Goal: Information Seeking & Learning: Compare options

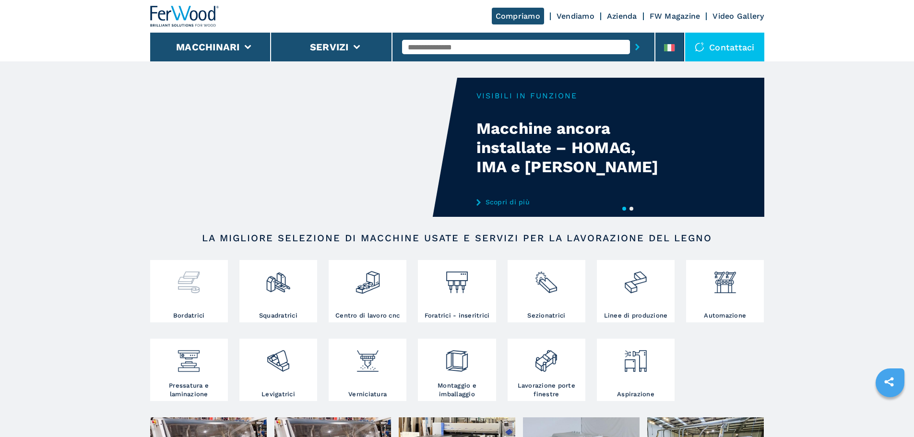
click at [190, 290] on img at bounding box center [188, 278] width 25 height 33
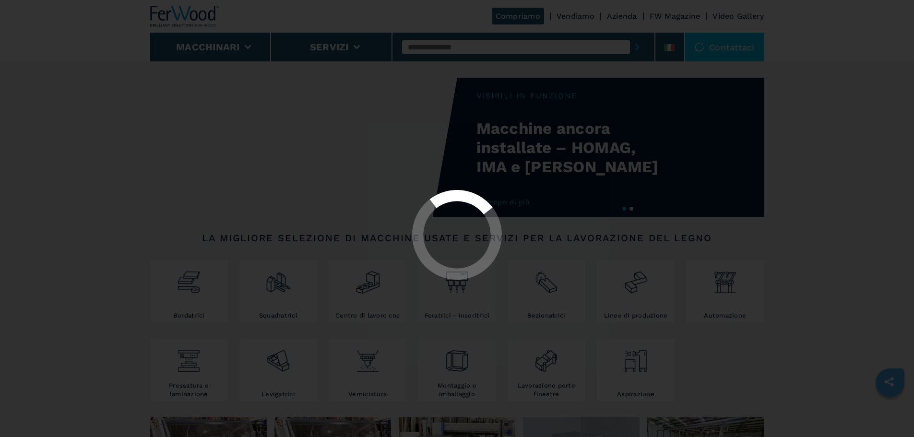
select select "**********"
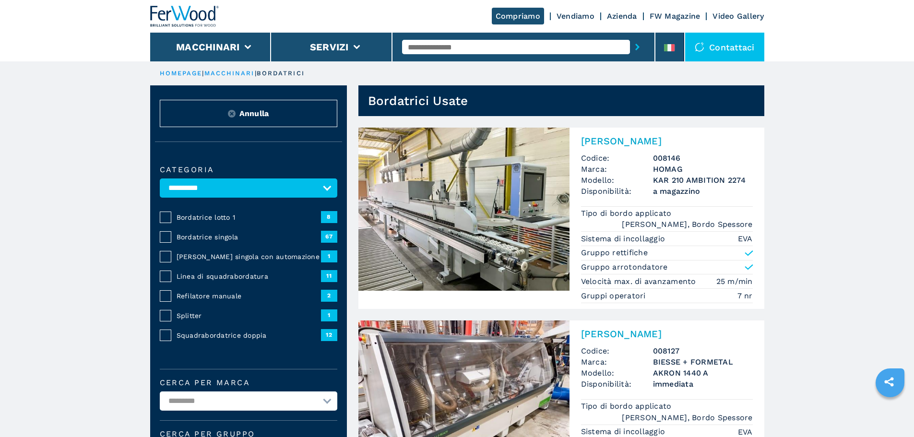
click at [224, 281] on span "Linea di squadrabordatura" at bounding box center [249, 277] width 144 height 10
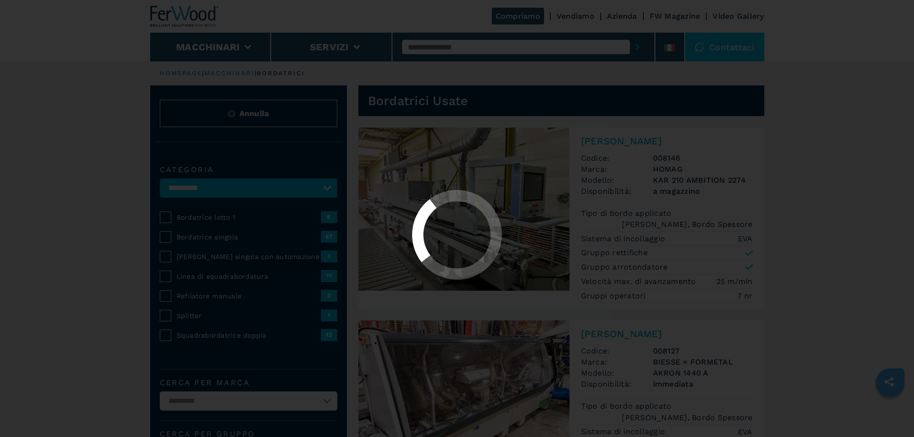
select select "**********"
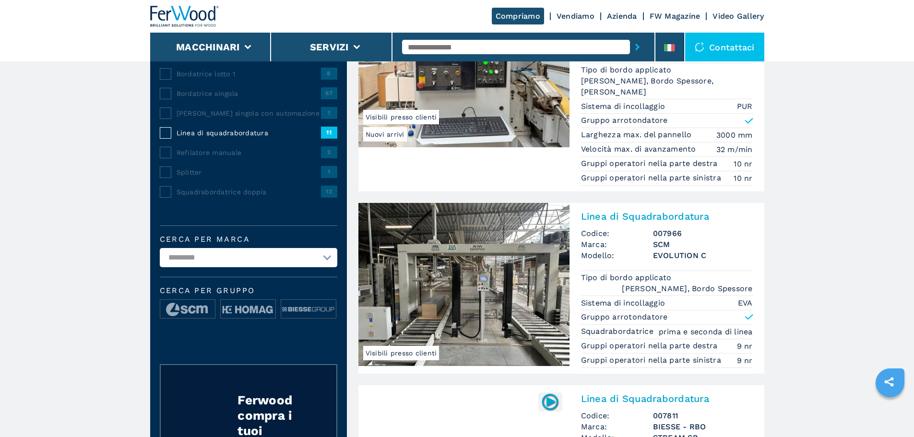
scroll to position [160, 0]
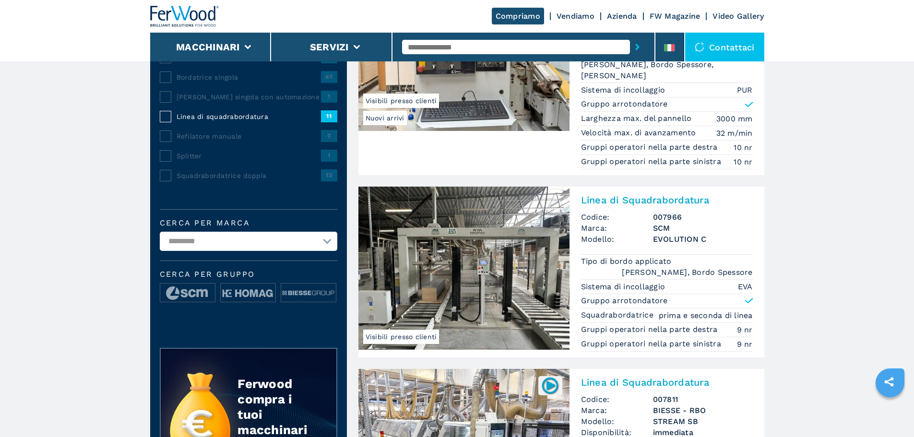
click at [466, 267] on img at bounding box center [463, 268] width 211 height 163
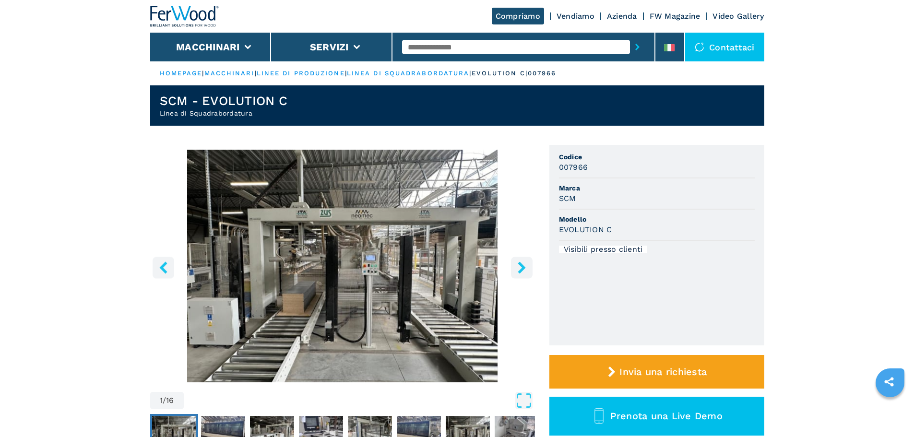
click at [521, 265] on icon "right-button" at bounding box center [522, 267] width 8 height 12
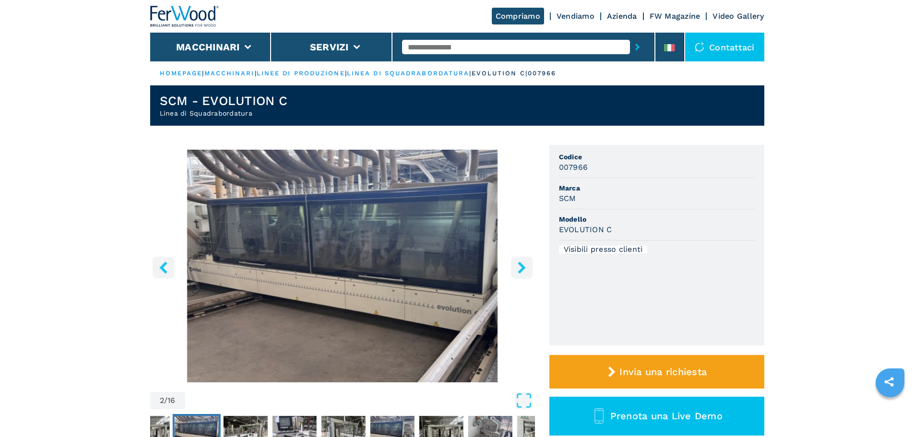
click at [521, 265] on icon "right-button" at bounding box center [522, 267] width 8 height 12
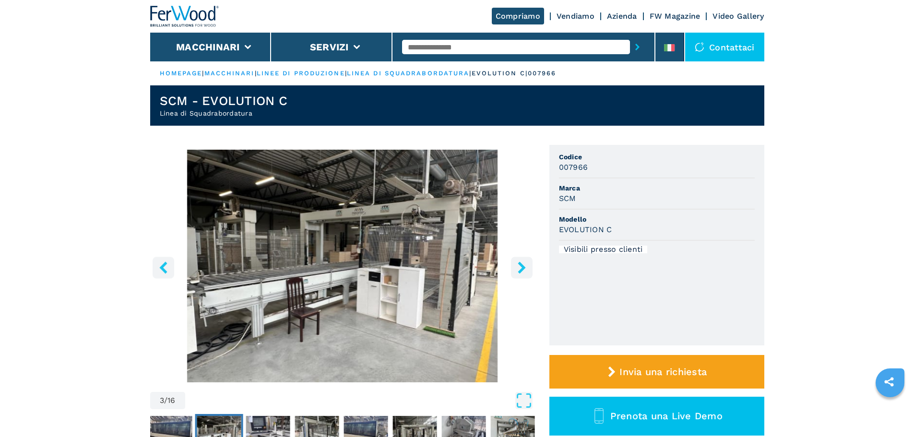
click at [521, 265] on icon "right-button" at bounding box center [522, 267] width 8 height 12
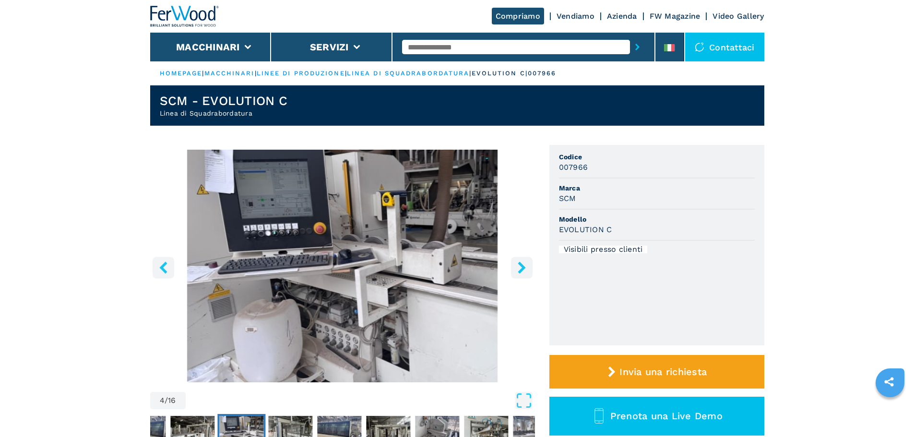
click at [521, 265] on icon "right-button" at bounding box center [522, 267] width 8 height 12
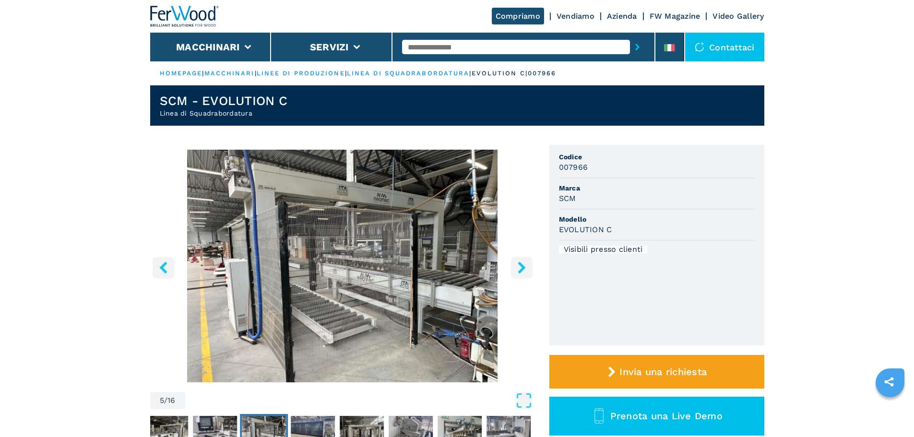
click at [521, 265] on icon "right-button" at bounding box center [522, 267] width 8 height 12
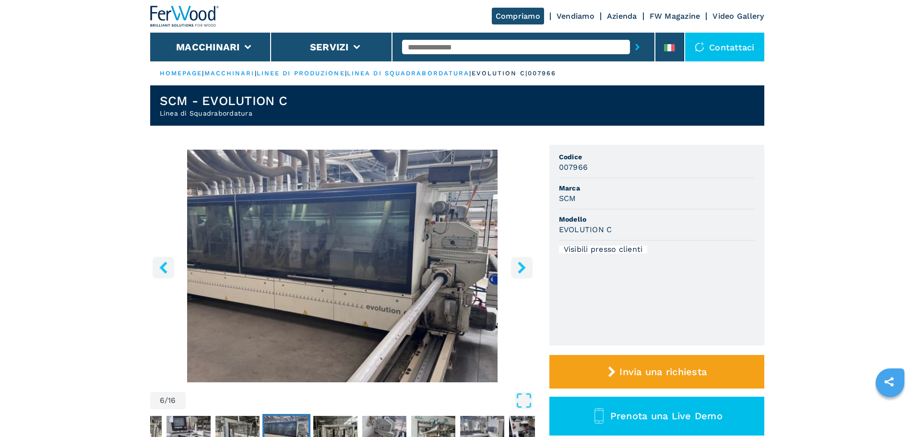
click at [521, 265] on icon "right-button" at bounding box center [522, 267] width 8 height 12
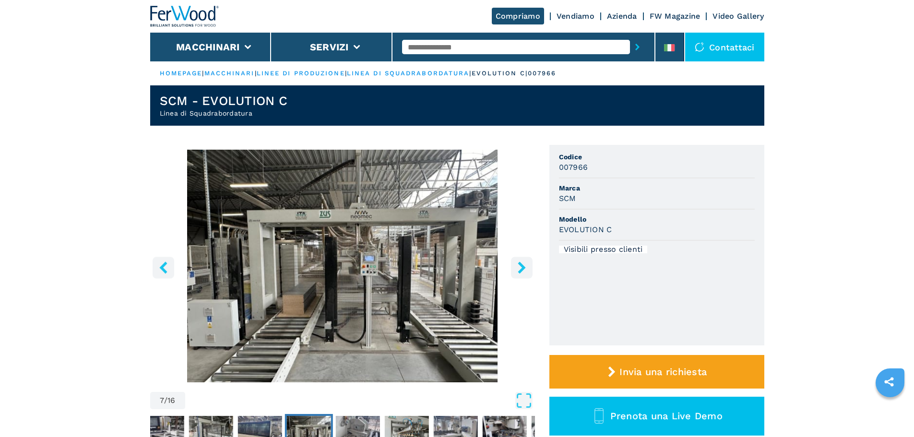
click at [521, 265] on icon "right-button" at bounding box center [522, 267] width 8 height 12
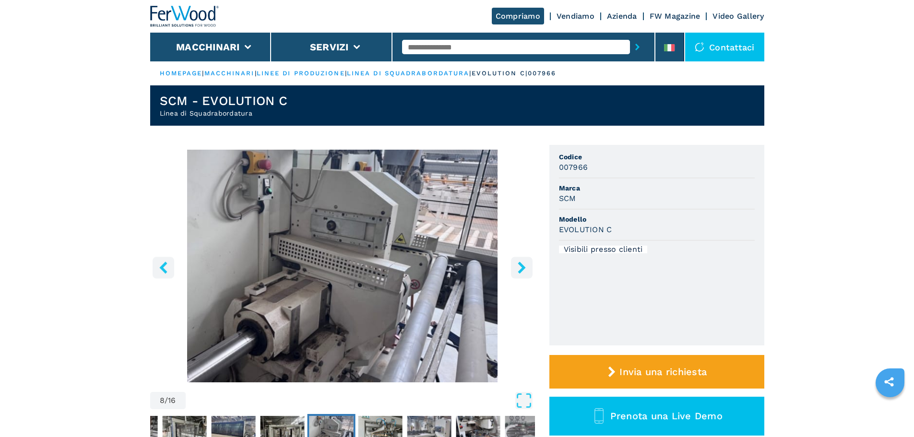
click at [521, 265] on icon "right-button" at bounding box center [522, 267] width 8 height 12
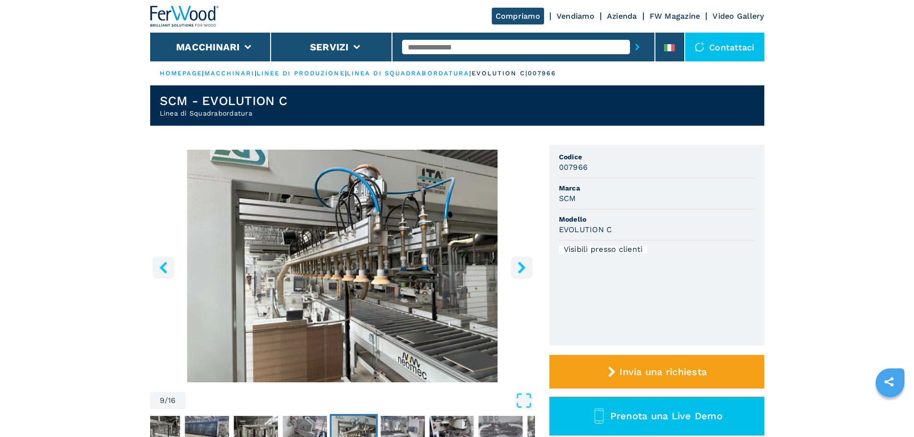
click at [521, 265] on icon "right-button" at bounding box center [522, 267] width 8 height 12
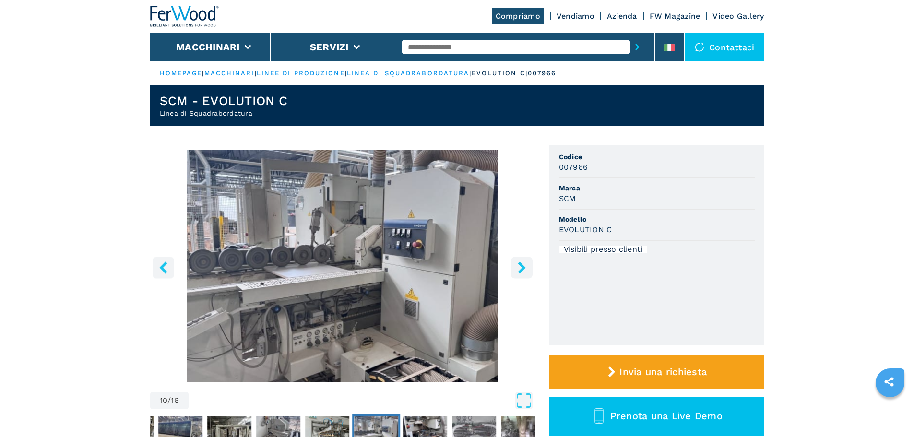
click at [521, 265] on icon "right-button" at bounding box center [522, 267] width 8 height 12
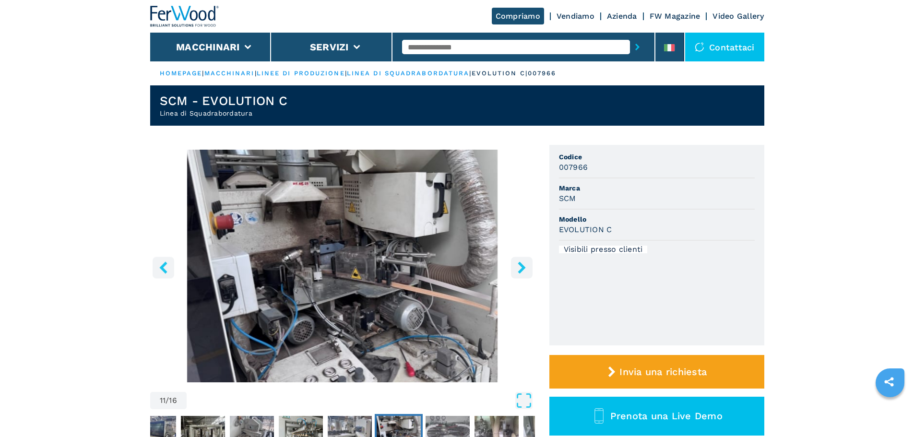
click at [521, 265] on icon "right-button" at bounding box center [522, 267] width 8 height 12
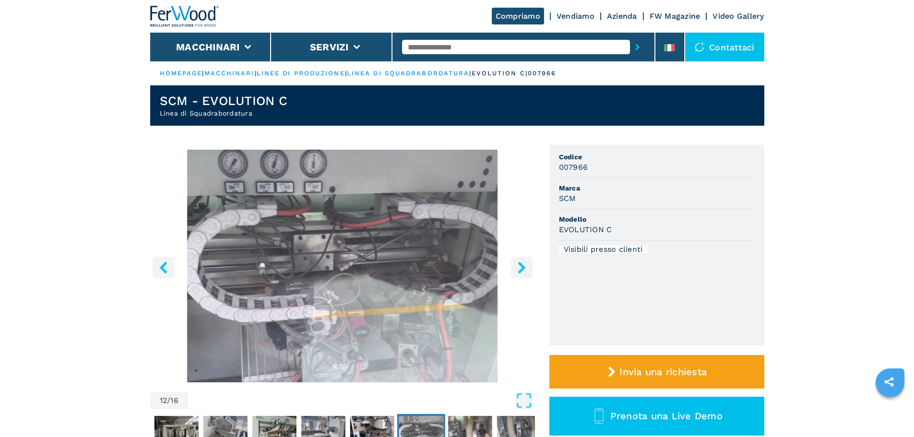
click at [521, 265] on icon "right-button" at bounding box center [522, 267] width 8 height 12
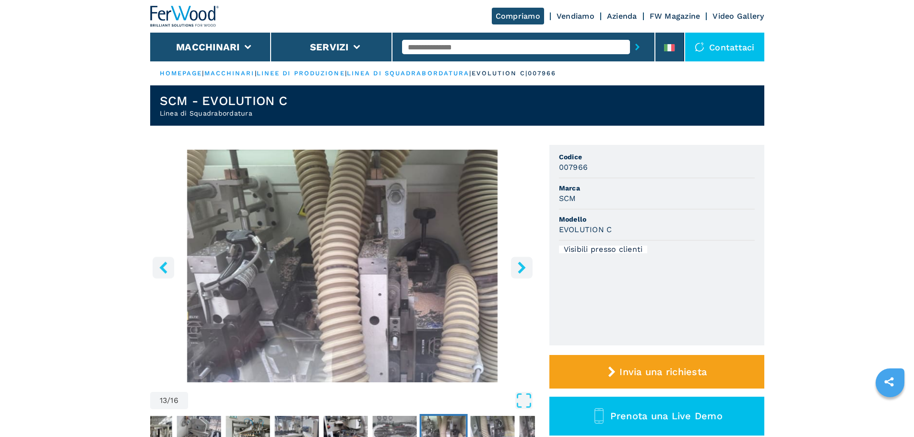
click at [521, 265] on icon "right-button" at bounding box center [522, 267] width 8 height 12
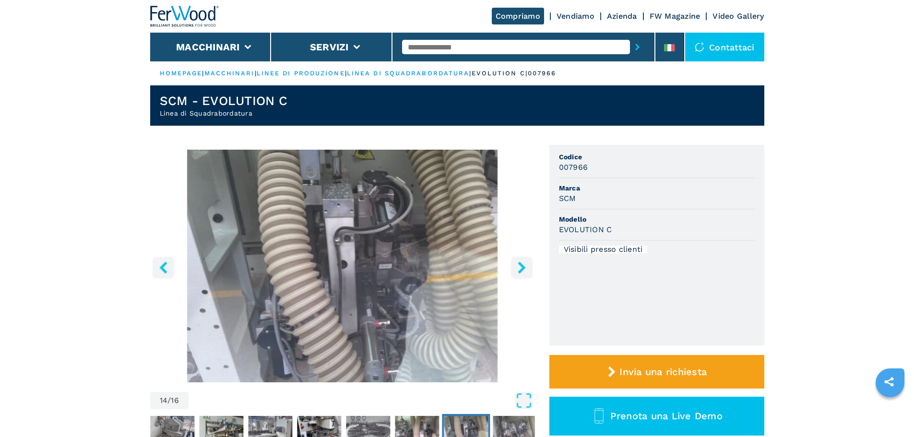
click at [521, 265] on icon "right-button" at bounding box center [522, 267] width 8 height 12
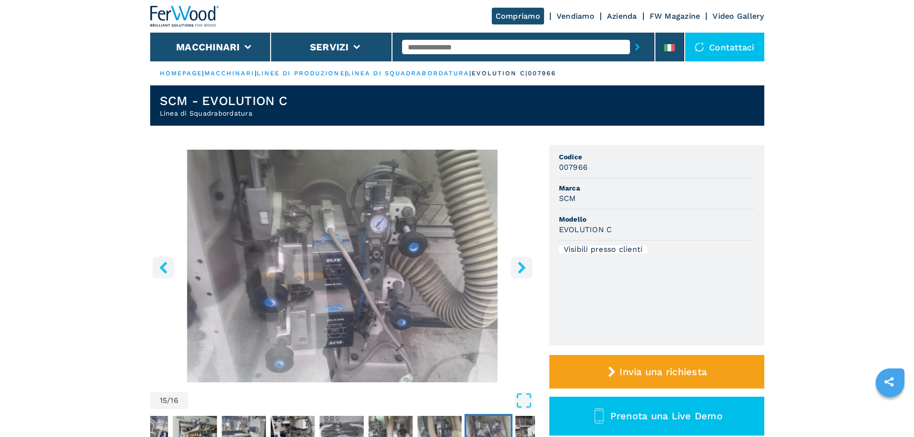
click at [521, 265] on icon "right-button" at bounding box center [522, 267] width 8 height 12
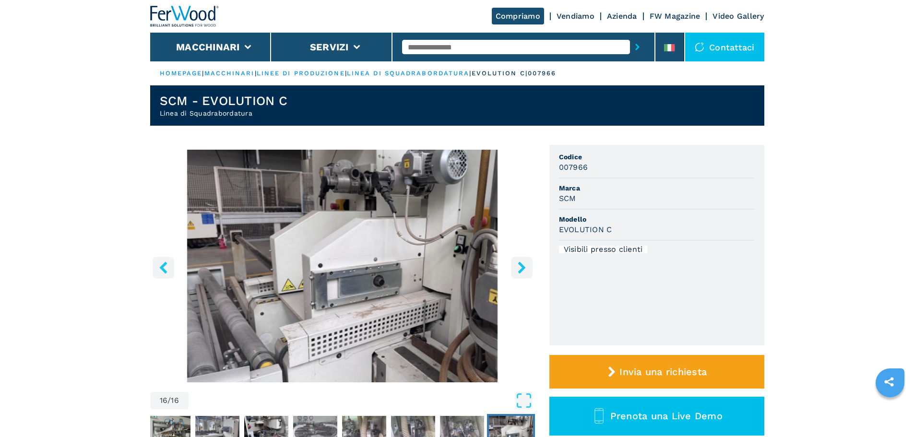
click at [515, 270] on button "right-button" at bounding box center [522, 268] width 22 height 22
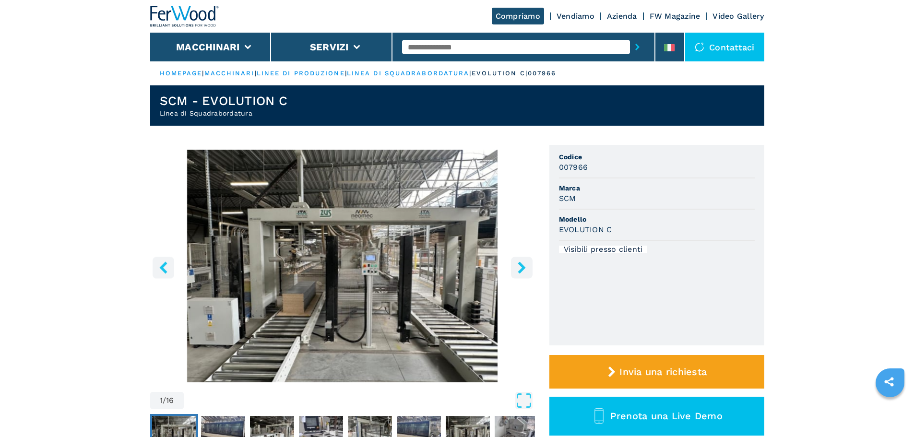
click at [515, 270] on button "right-button" at bounding box center [522, 268] width 22 height 22
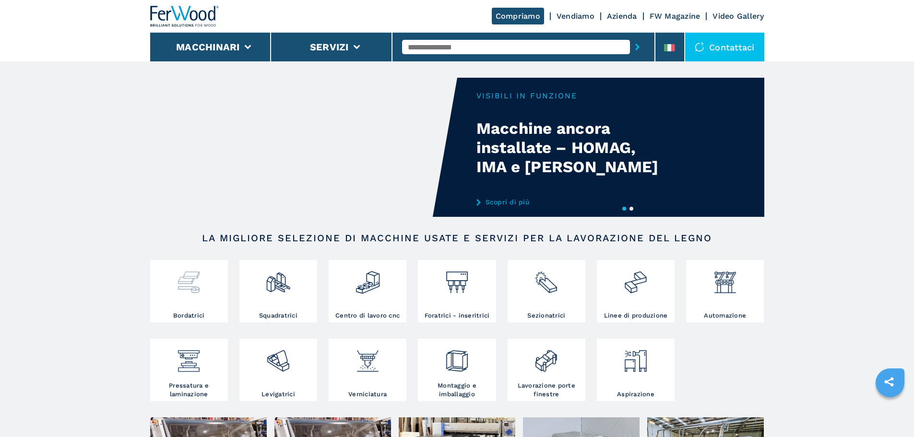
click at [202, 291] on div at bounding box center [189, 278] width 73 height 33
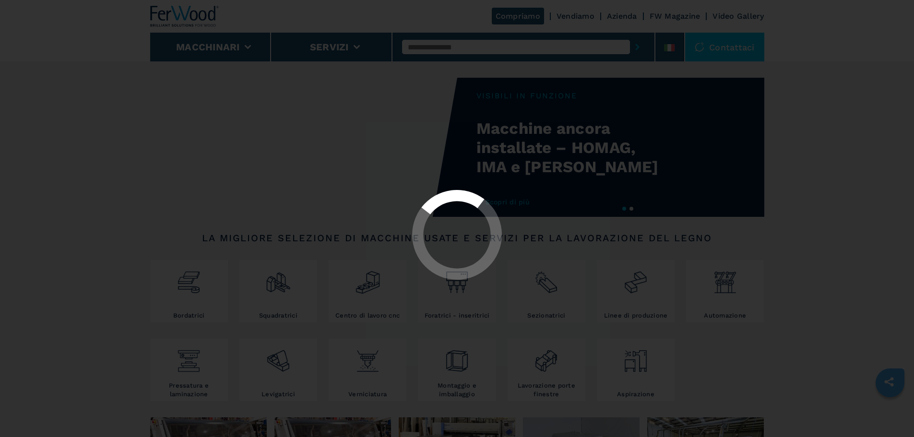
select select "**********"
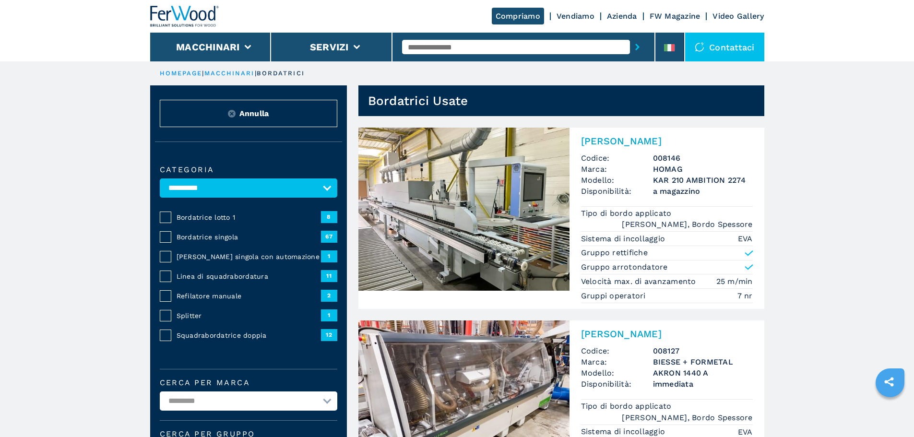
click at [215, 222] on span "Bordatrice lotto 1" at bounding box center [249, 218] width 144 height 10
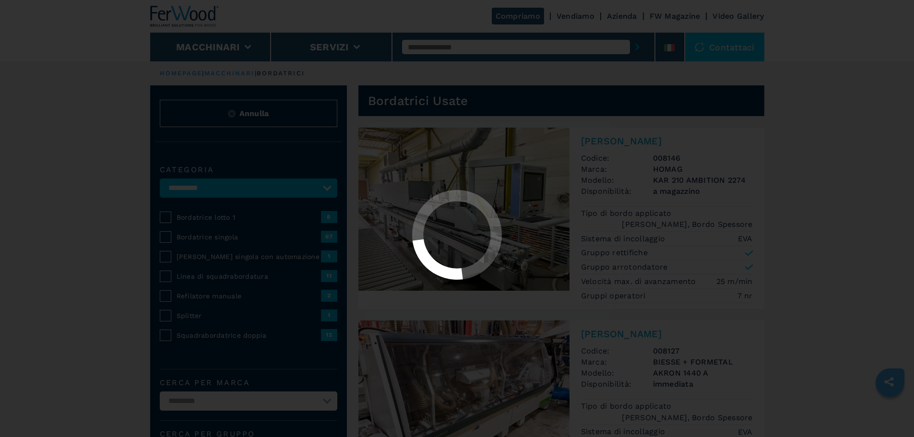
select select "**********"
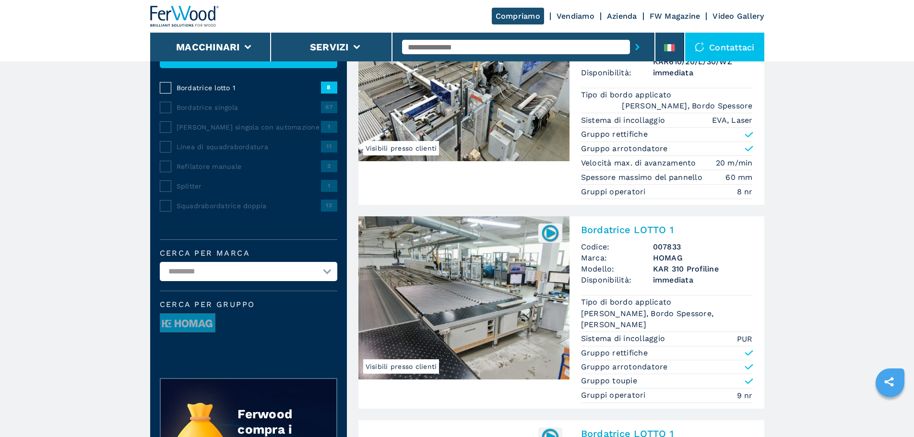
scroll to position [160, 0]
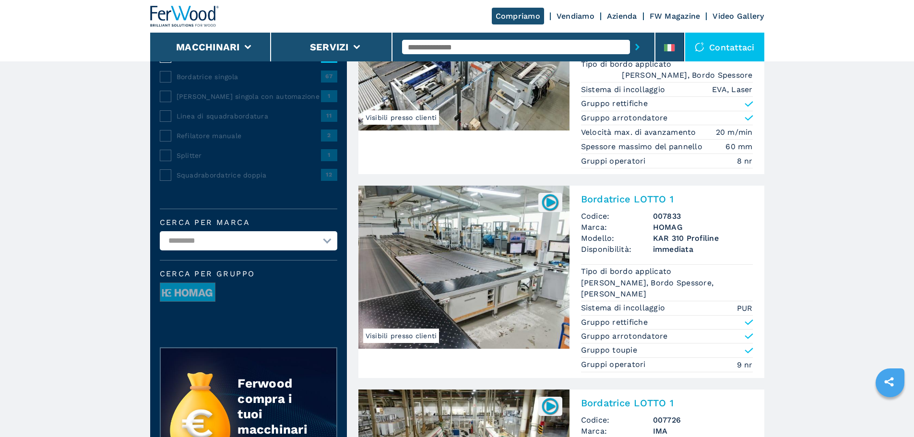
click at [449, 245] on img at bounding box center [463, 267] width 211 height 163
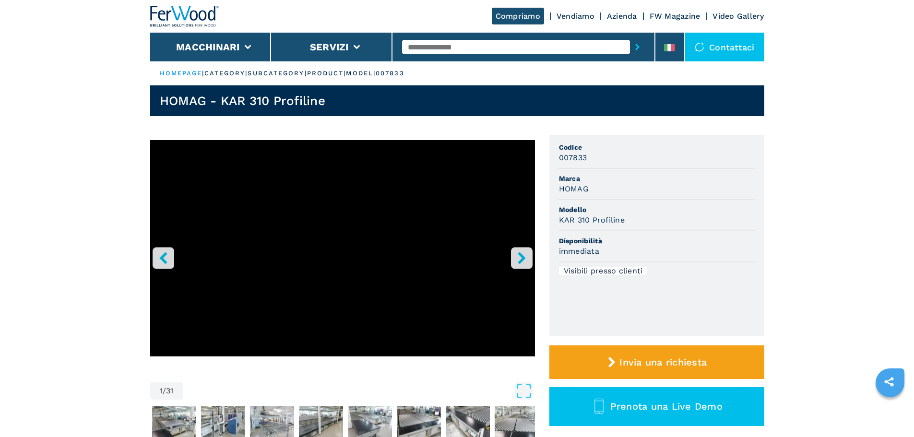
click at [517, 253] on icon "right-button" at bounding box center [522, 258] width 12 height 12
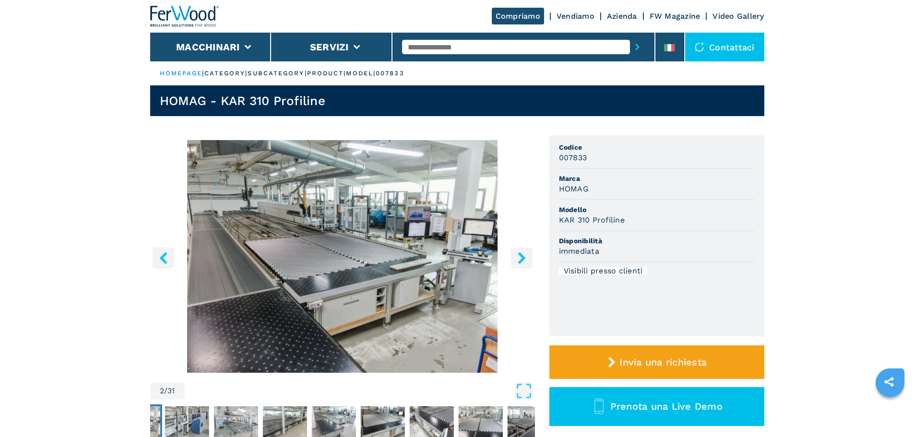
click at [517, 253] on icon "right-button" at bounding box center [522, 258] width 12 height 12
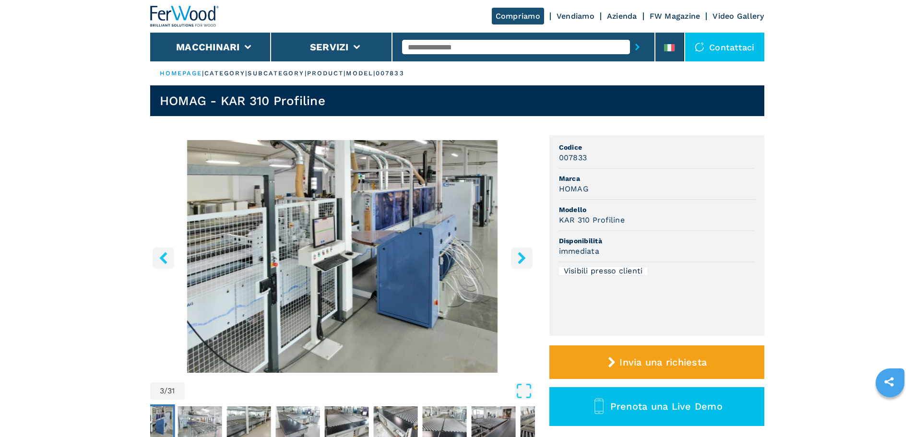
click at [517, 253] on icon "right-button" at bounding box center [522, 258] width 12 height 12
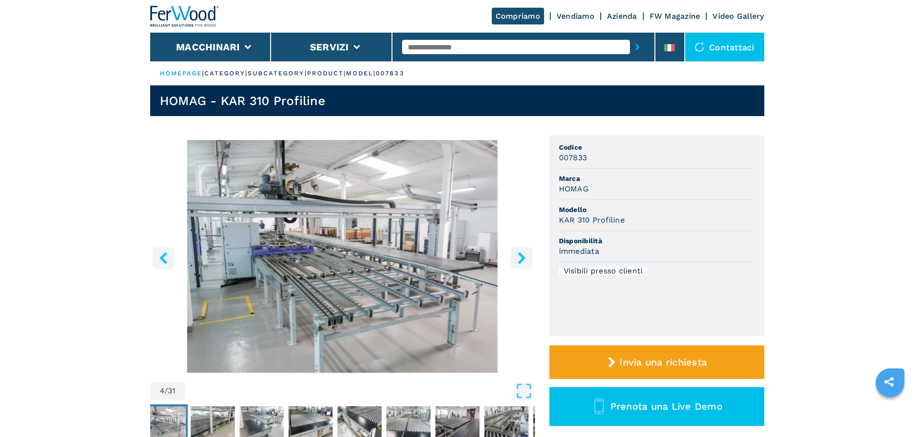
click at [517, 253] on icon "right-button" at bounding box center [522, 258] width 12 height 12
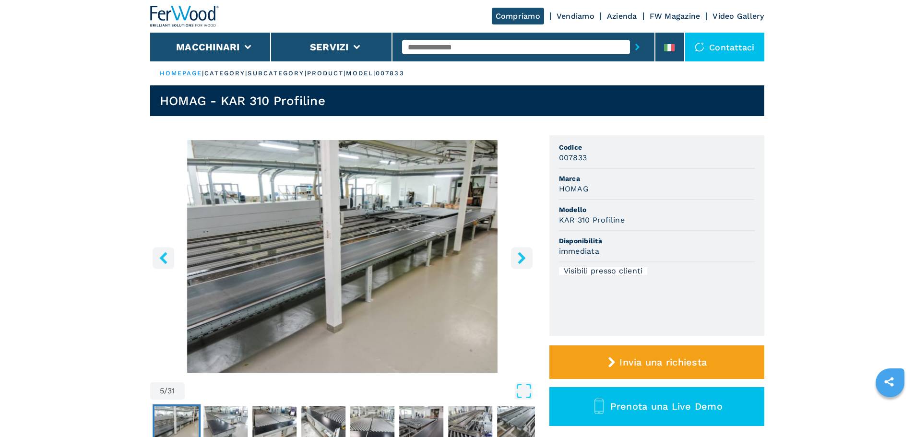
click at [517, 253] on icon "right-button" at bounding box center [522, 258] width 12 height 12
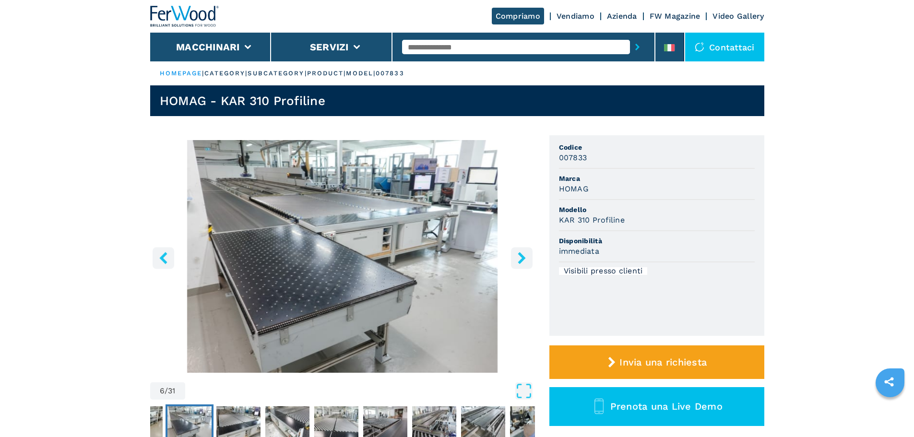
click at [517, 253] on icon "right-button" at bounding box center [522, 258] width 12 height 12
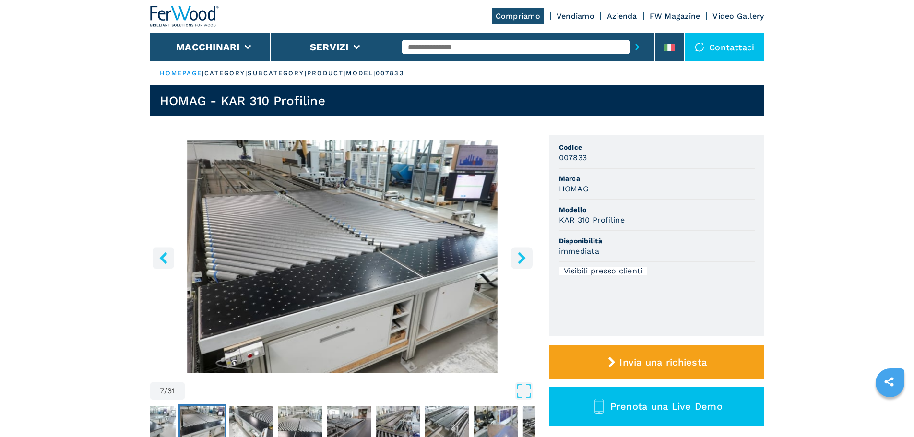
click at [517, 253] on icon "right-button" at bounding box center [522, 258] width 12 height 12
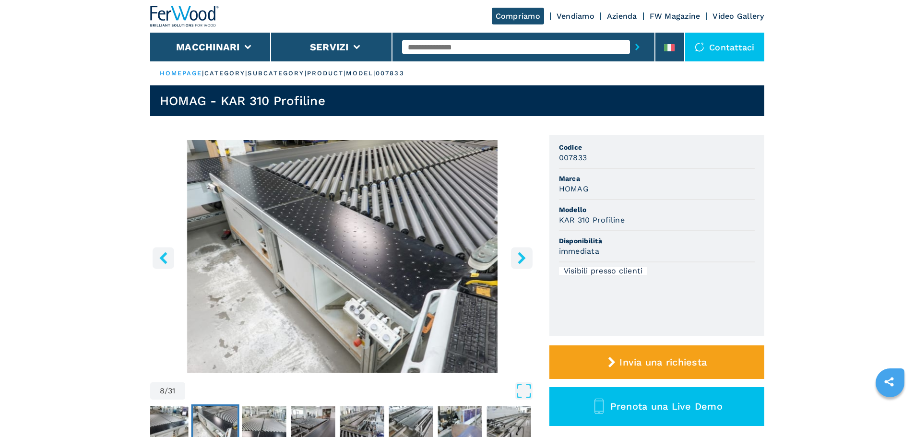
click at [517, 253] on icon "right-button" at bounding box center [522, 258] width 12 height 12
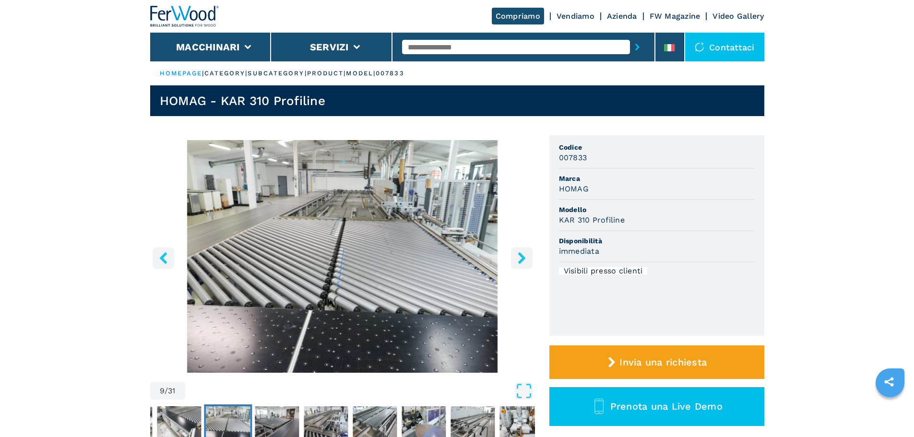
click at [517, 253] on icon "right-button" at bounding box center [522, 258] width 12 height 12
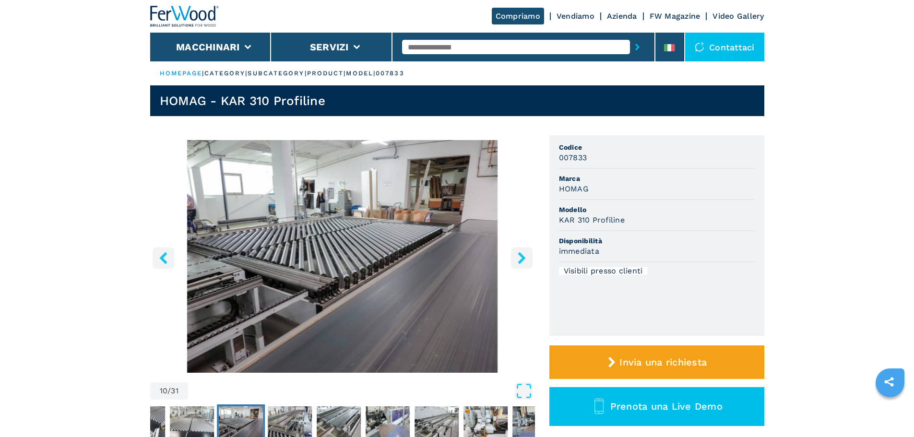
click at [517, 253] on icon "right-button" at bounding box center [522, 258] width 12 height 12
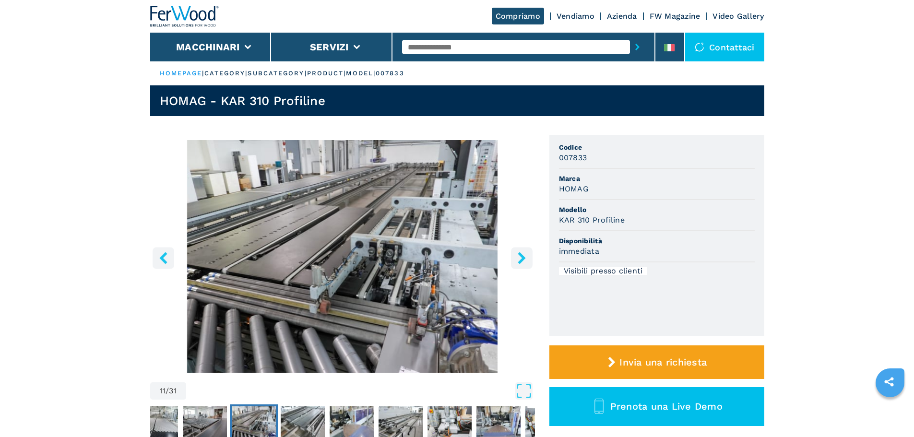
click at [517, 253] on icon "right-button" at bounding box center [522, 258] width 12 height 12
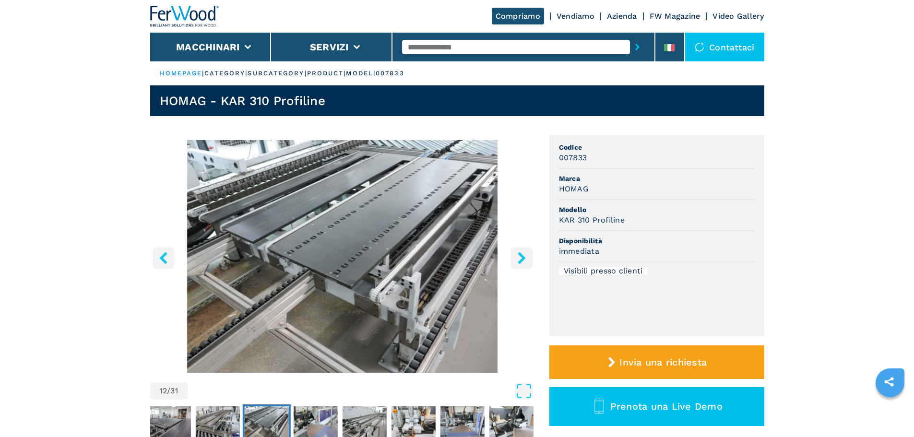
click at [517, 253] on icon "right-button" at bounding box center [522, 258] width 12 height 12
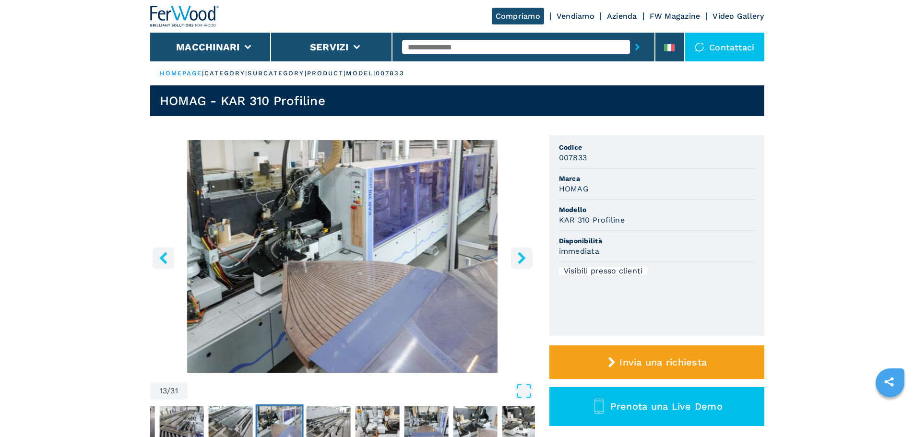
click at [517, 253] on icon "right-button" at bounding box center [522, 258] width 12 height 12
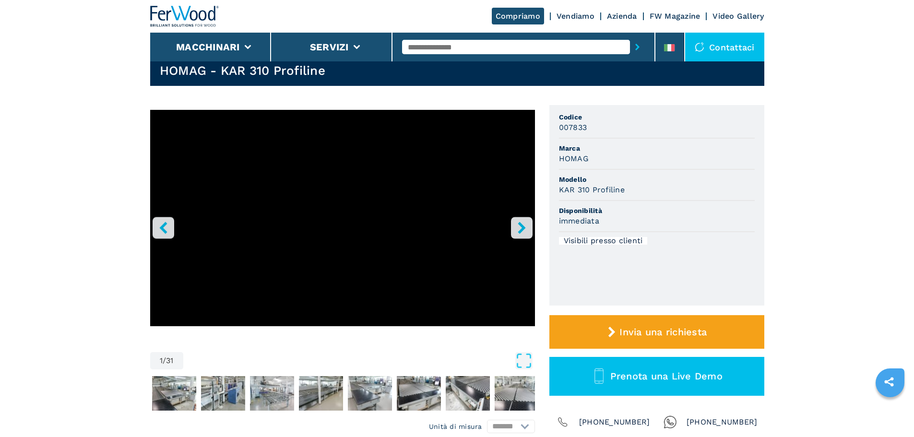
scroll to position [32, 0]
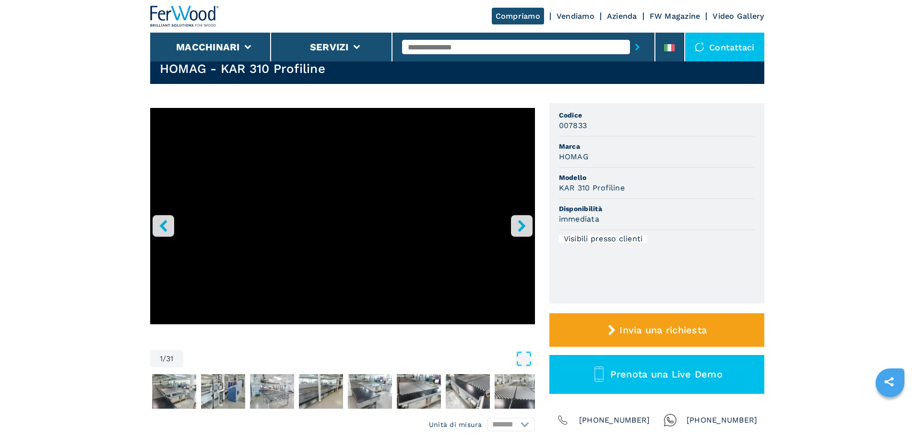
select select "**********"
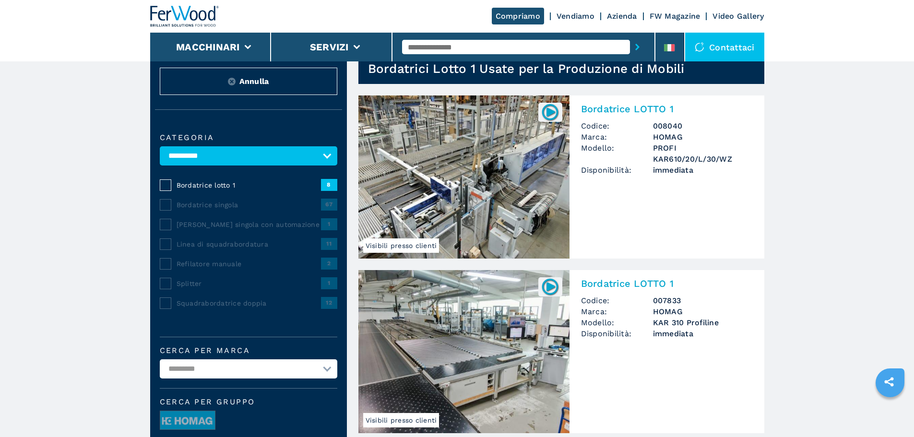
scroll to position [0, 0]
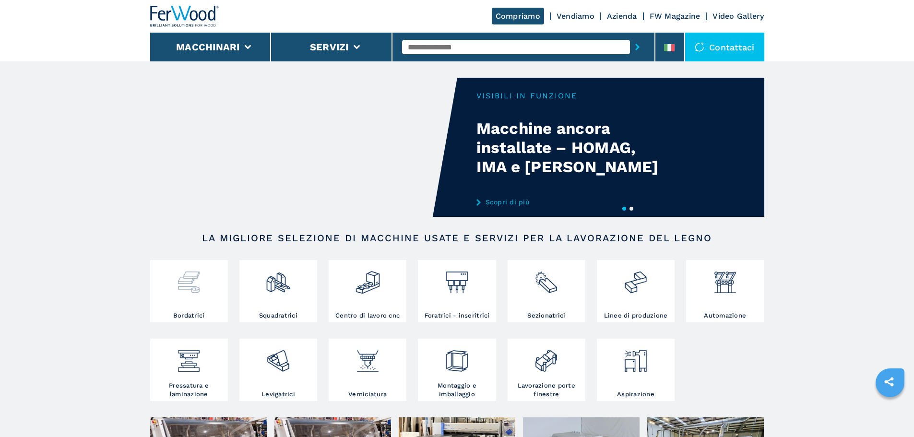
click at [203, 283] on div at bounding box center [189, 278] width 73 height 33
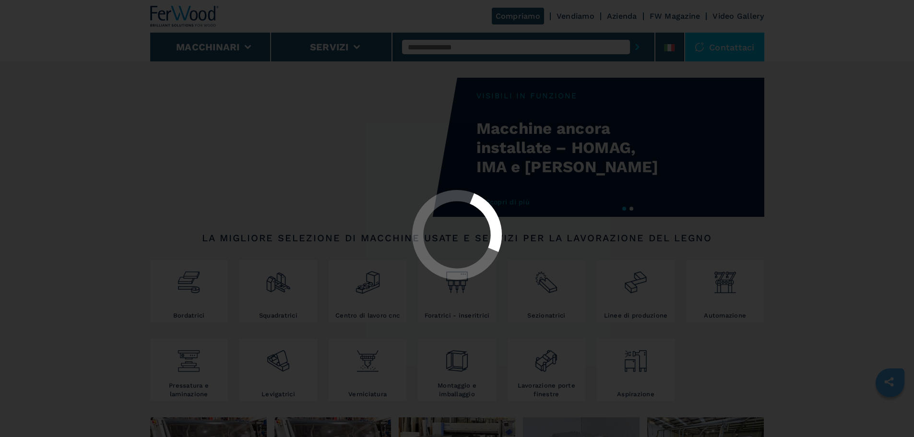
select select "**********"
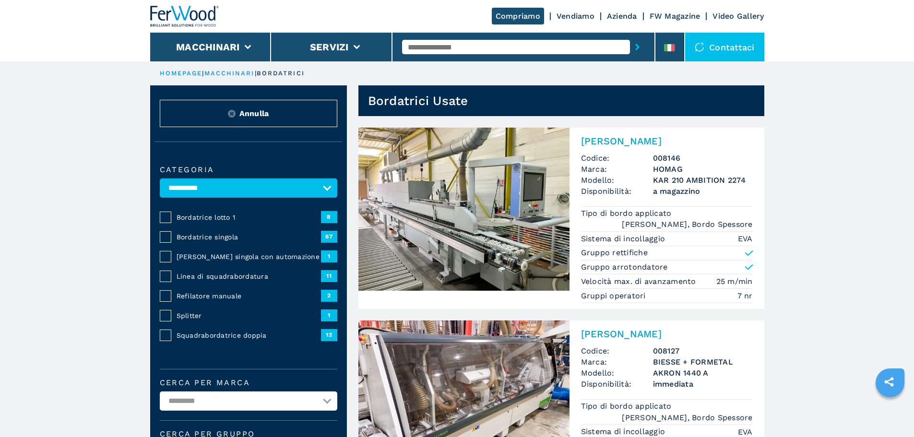
click at [202, 281] on span "Linea di squadrabordatura" at bounding box center [249, 277] width 144 height 10
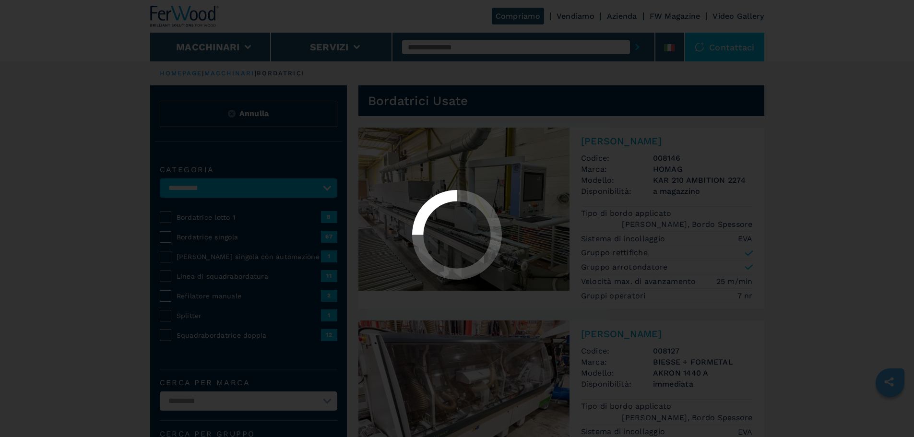
select select "**********"
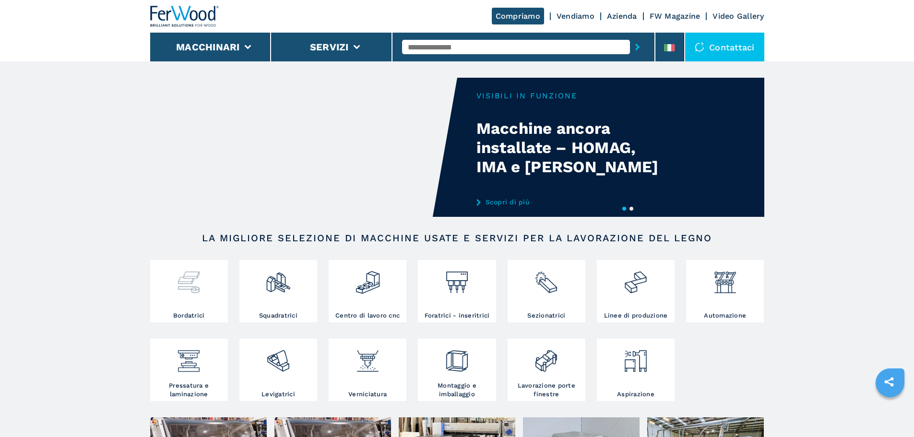
click at [182, 287] on img at bounding box center [188, 278] width 25 height 33
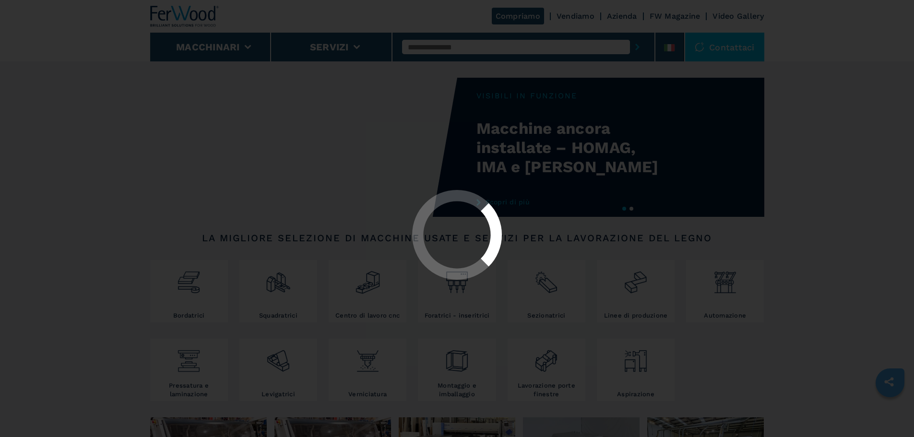
select select "**********"
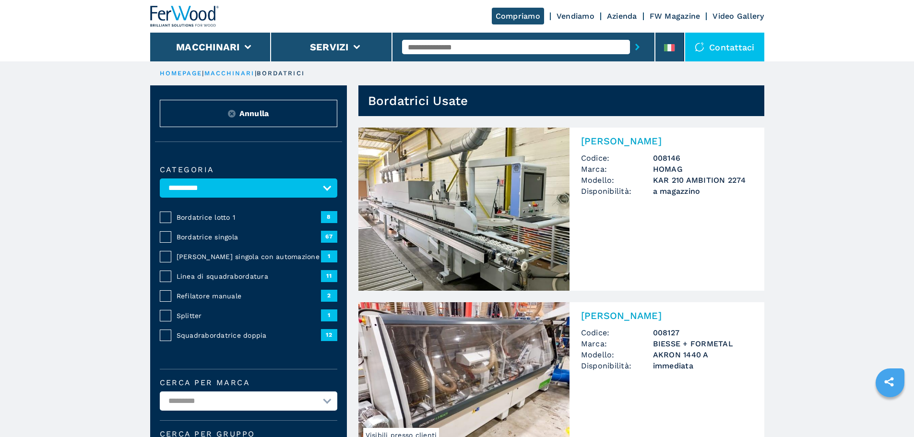
click at [215, 340] on span "Squadrabordatrice doppia" at bounding box center [249, 336] width 144 height 10
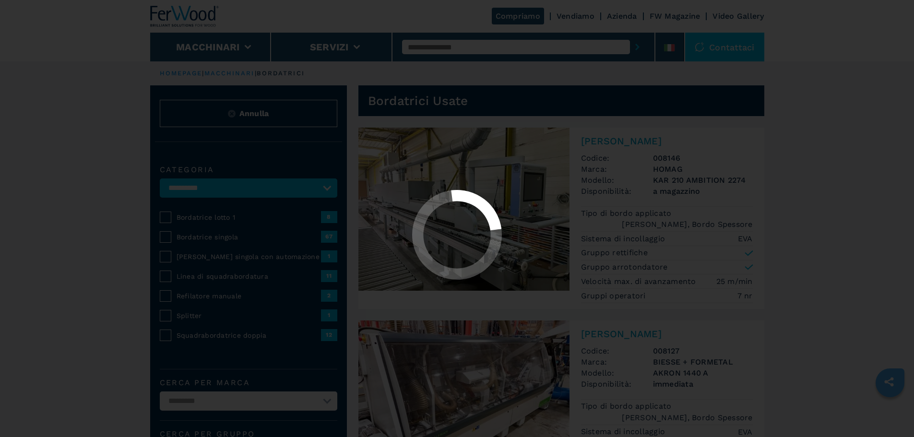
select select "**********"
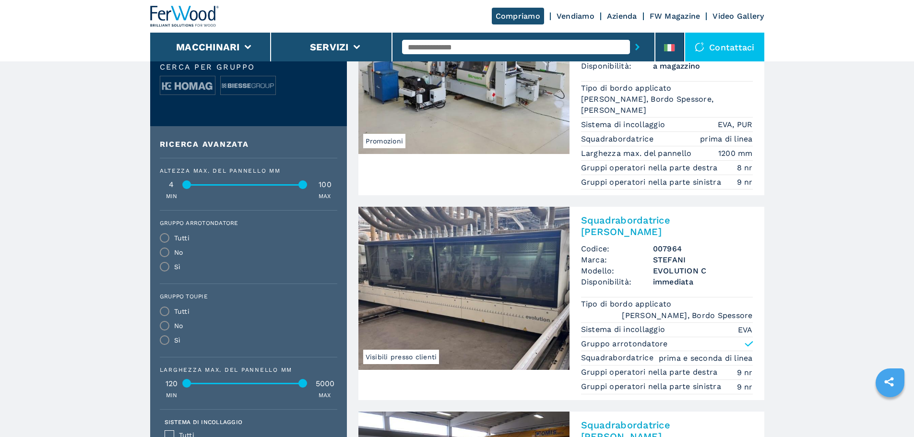
scroll to position [384, 0]
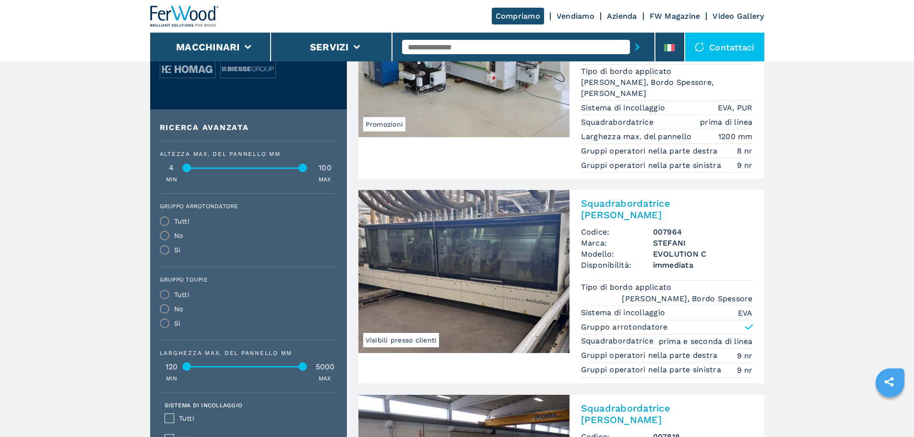
click at [467, 245] on img at bounding box center [463, 271] width 211 height 163
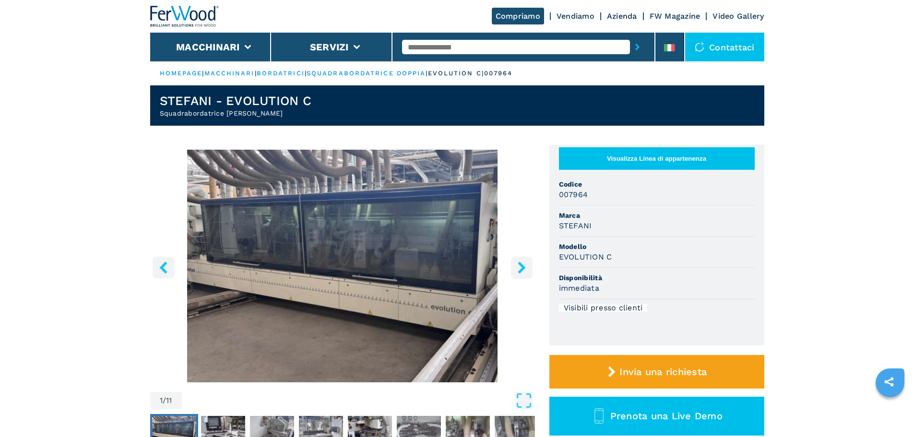
click at [521, 268] on icon "right-button" at bounding box center [522, 267] width 12 height 12
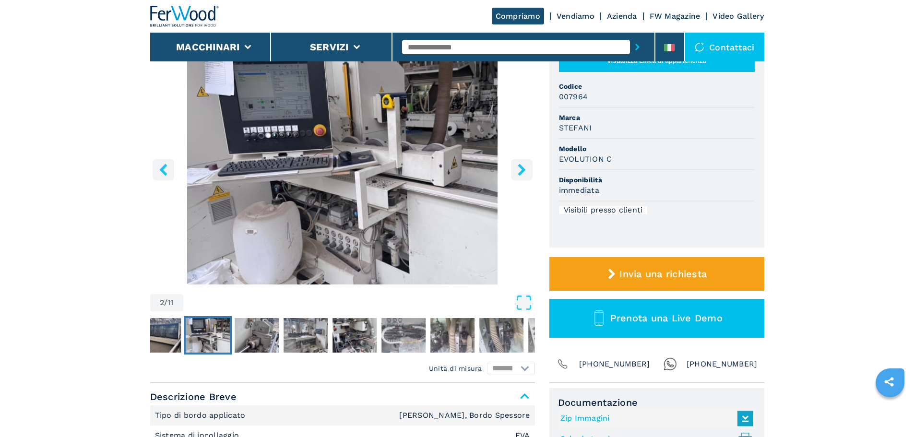
scroll to position [96, 0]
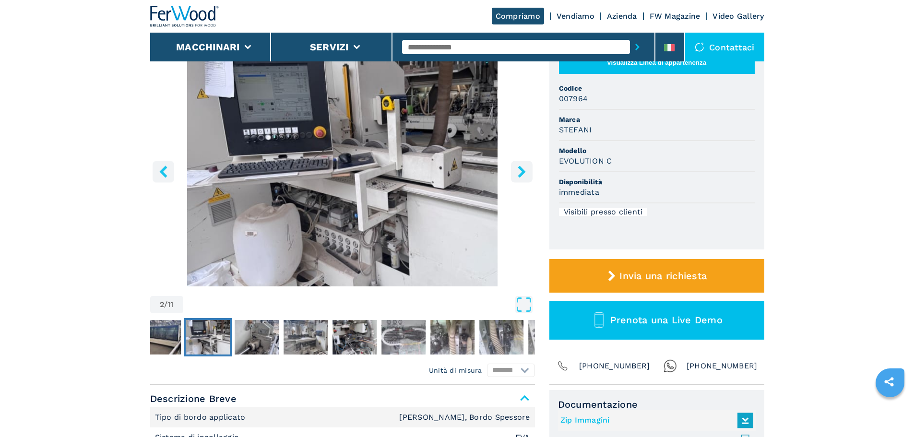
click at [519, 172] on icon "right-button" at bounding box center [522, 172] width 12 height 12
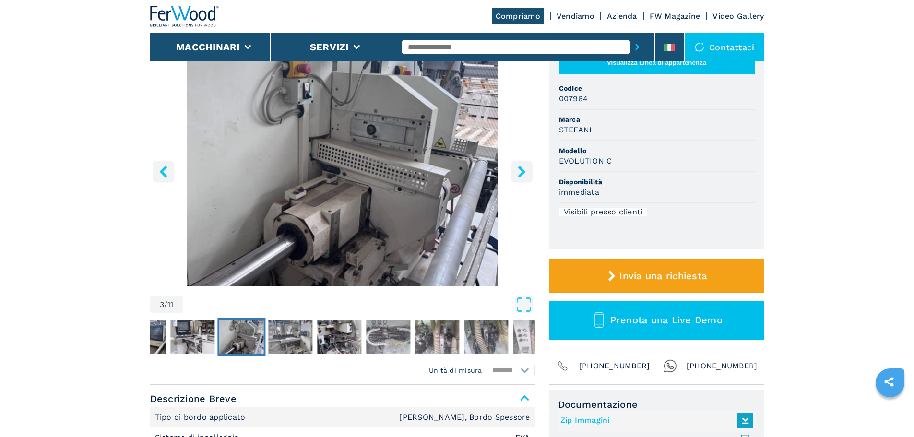
click at [520, 173] on icon "right-button" at bounding box center [522, 172] width 12 height 12
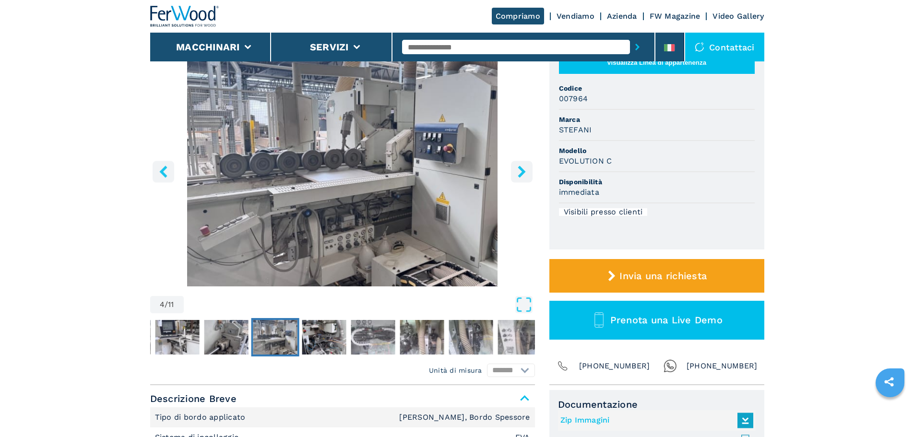
click at [520, 173] on icon "right-button" at bounding box center [522, 172] width 12 height 12
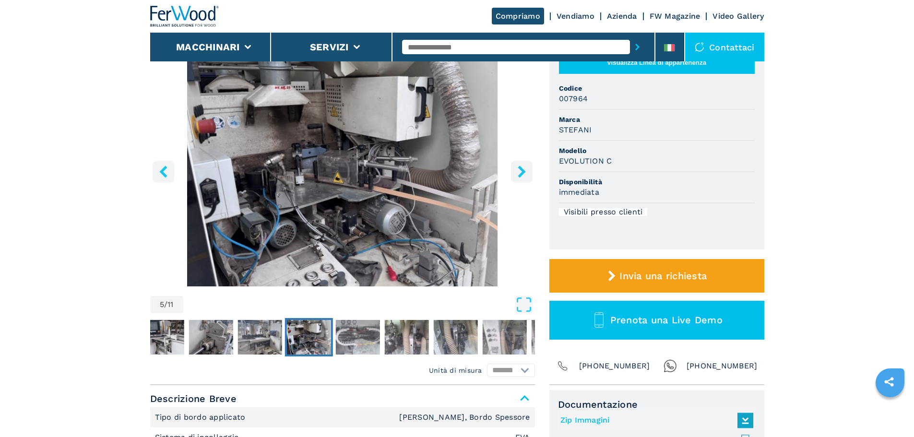
click at [520, 173] on icon "right-button" at bounding box center [522, 172] width 12 height 12
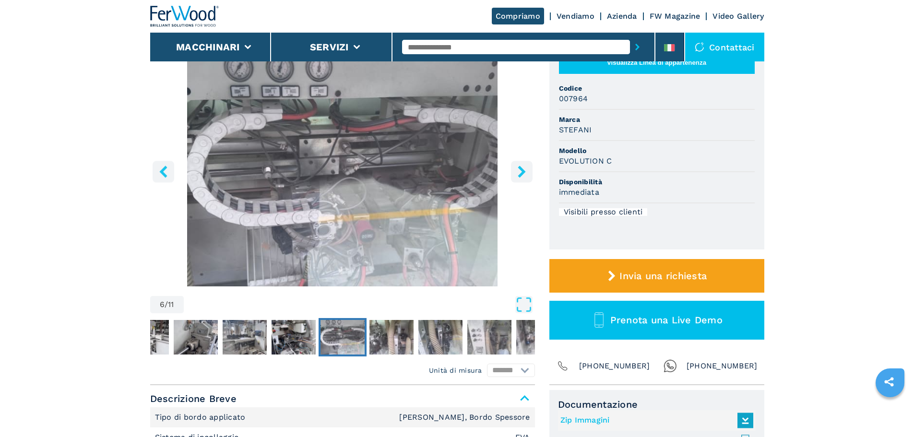
click at [520, 173] on icon "right-button" at bounding box center [522, 172] width 12 height 12
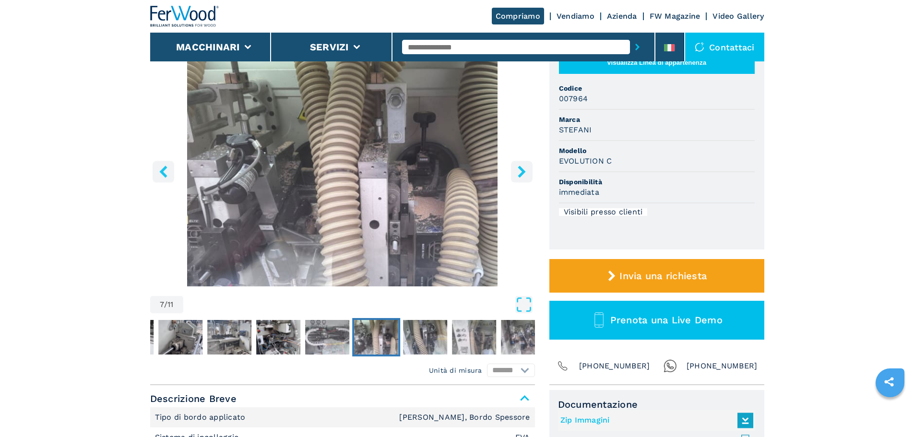
click at [520, 173] on icon "right-button" at bounding box center [522, 172] width 12 height 12
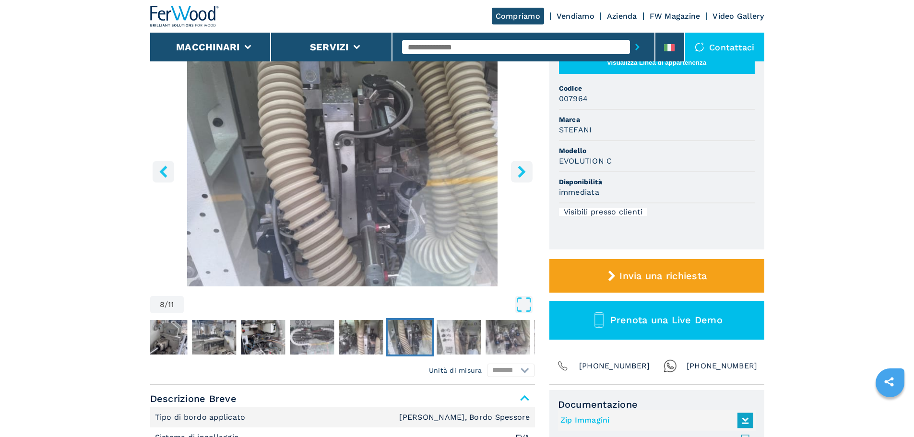
click at [520, 173] on icon "right-button" at bounding box center [522, 172] width 12 height 12
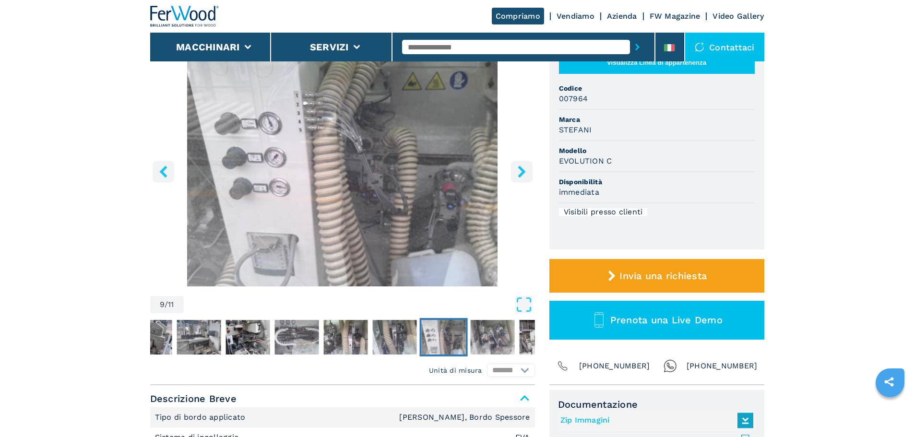
click at [520, 173] on icon "right-button" at bounding box center [522, 172] width 12 height 12
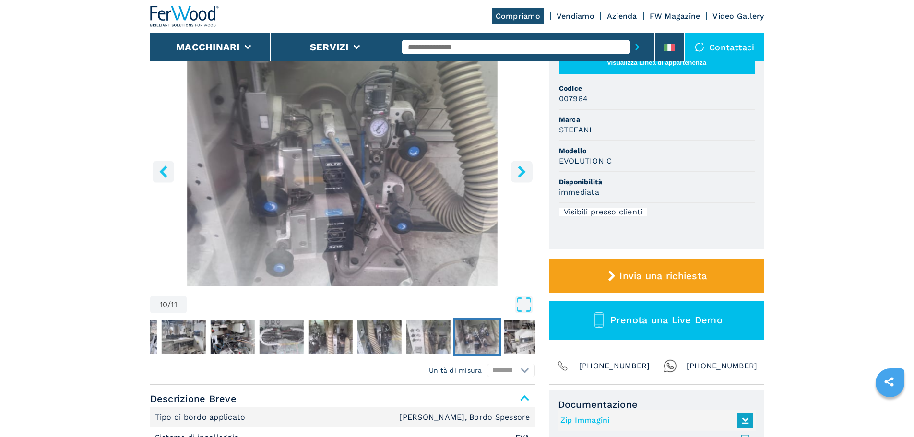
click at [520, 173] on icon "right-button" at bounding box center [522, 172] width 12 height 12
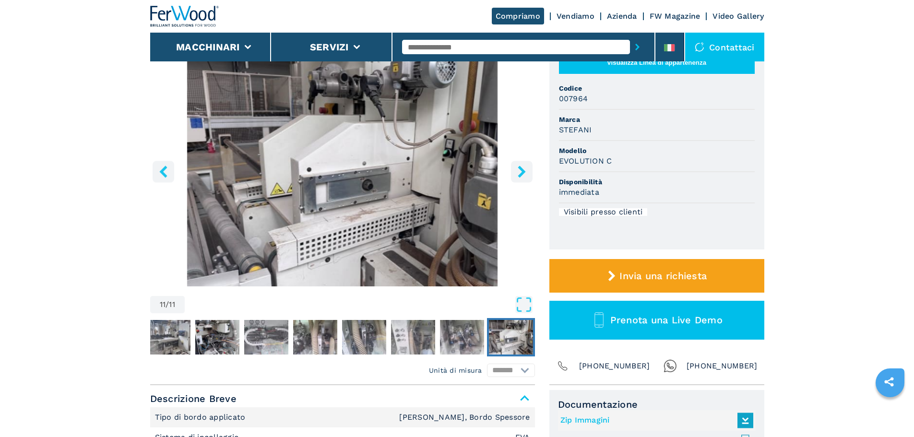
click at [520, 173] on icon "right-button" at bounding box center [522, 172] width 12 height 12
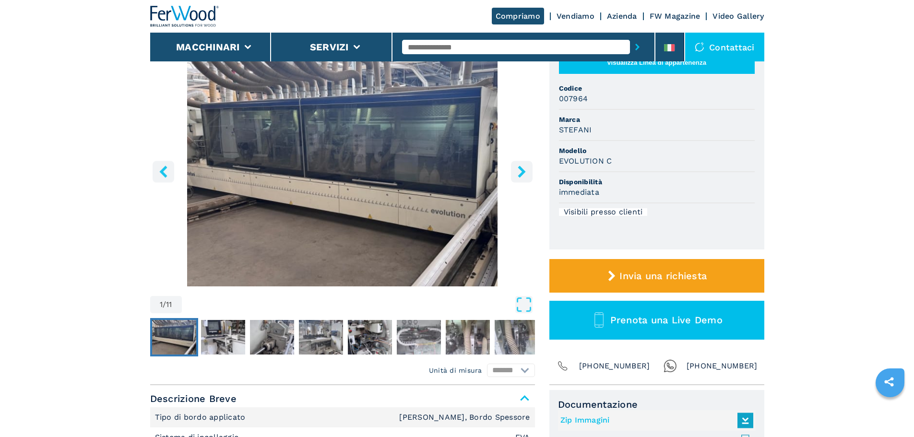
click at [520, 173] on icon "right-button" at bounding box center [522, 172] width 12 height 12
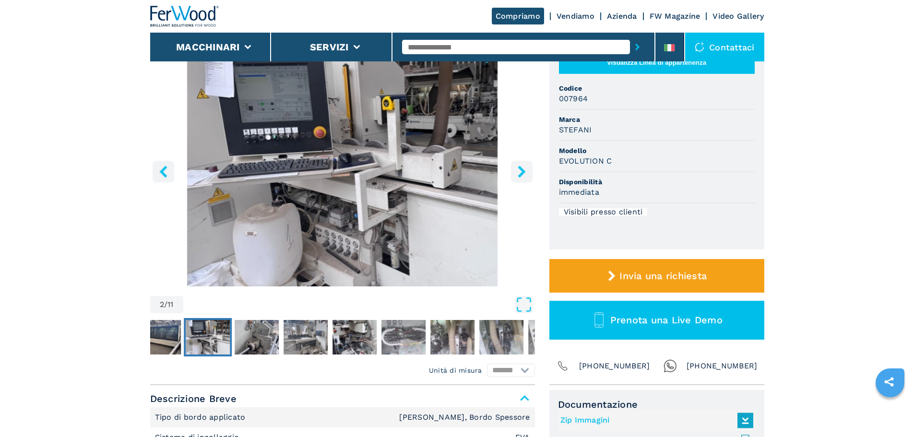
click at [520, 173] on icon "right-button" at bounding box center [522, 172] width 12 height 12
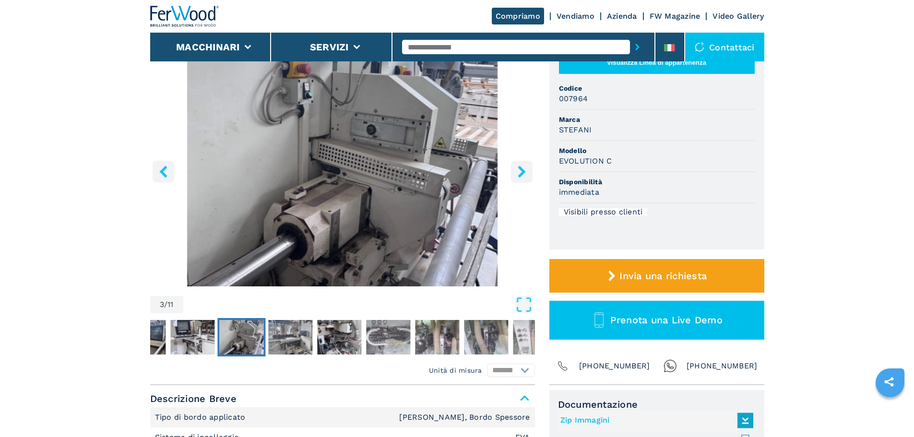
click at [520, 173] on icon "right-button" at bounding box center [522, 172] width 12 height 12
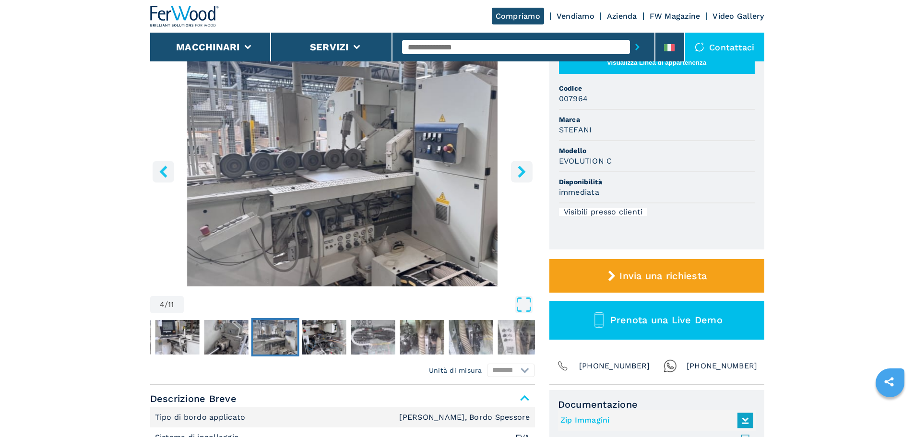
click at [520, 173] on icon "right-button" at bounding box center [522, 172] width 12 height 12
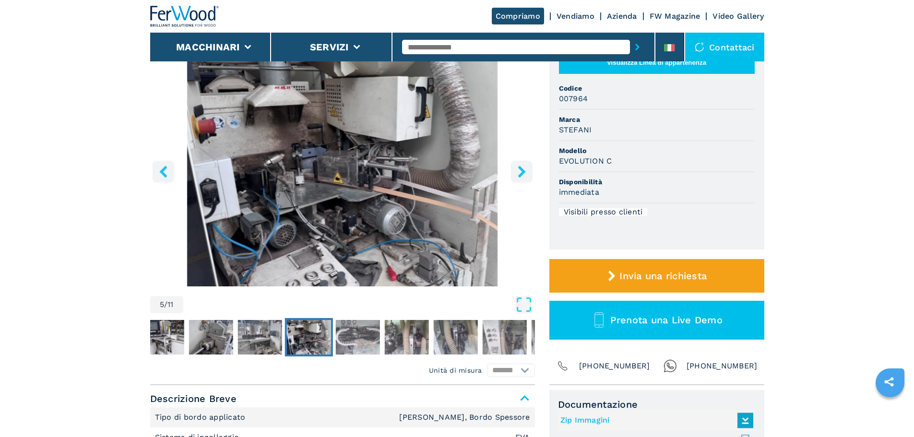
click at [520, 173] on icon "right-button" at bounding box center [522, 172] width 12 height 12
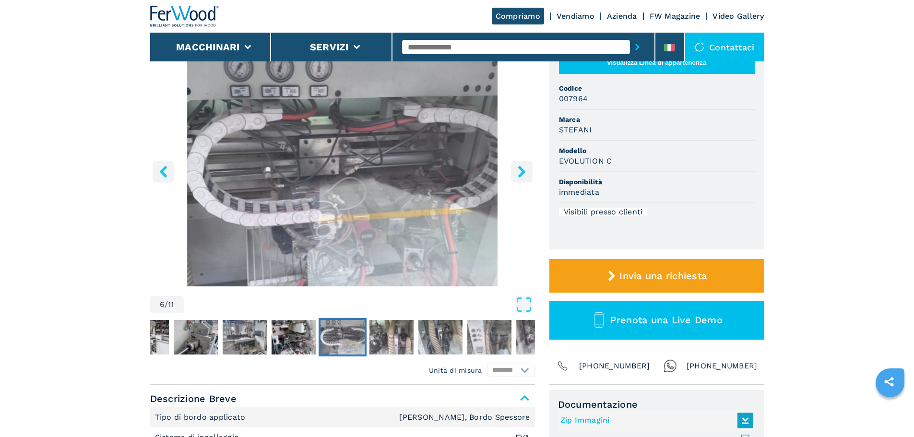
click at [520, 173] on icon "right-button" at bounding box center [522, 172] width 12 height 12
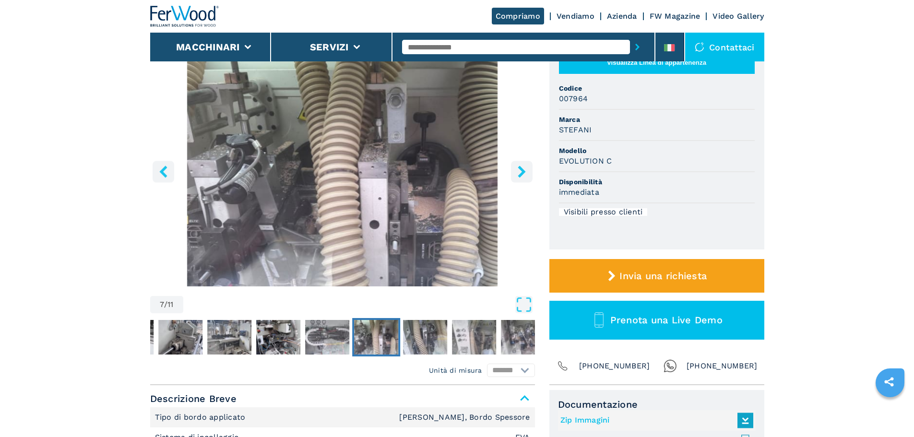
click at [520, 173] on icon "right-button" at bounding box center [522, 172] width 12 height 12
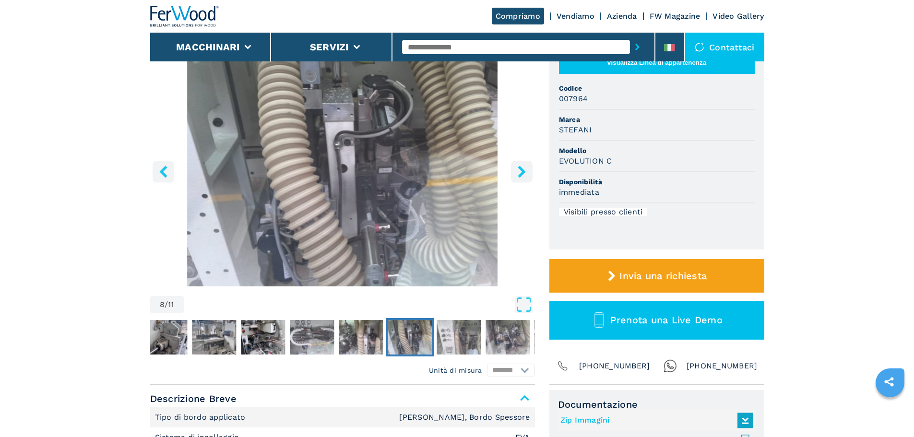
click at [520, 173] on icon "right-button" at bounding box center [522, 172] width 12 height 12
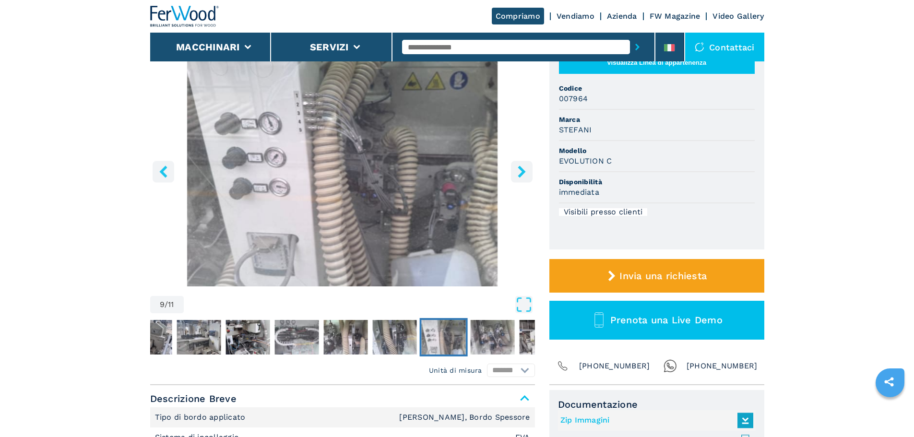
click at [520, 173] on icon "right-button" at bounding box center [522, 172] width 12 height 12
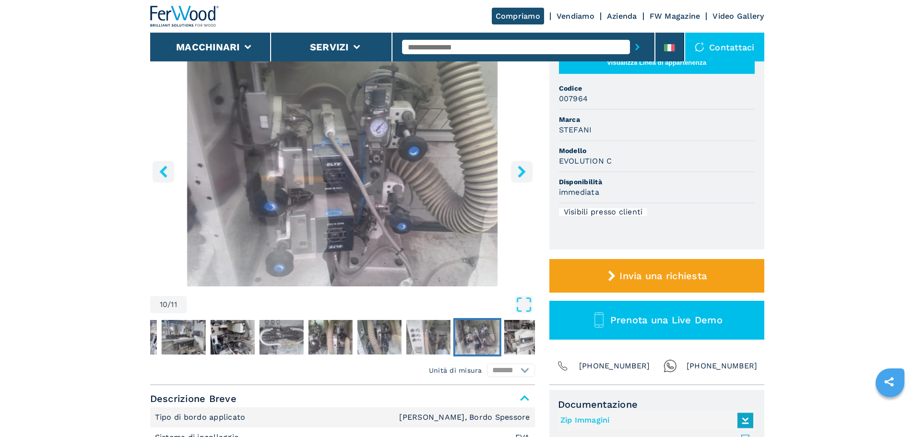
click at [520, 173] on icon "right-button" at bounding box center [522, 172] width 12 height 12
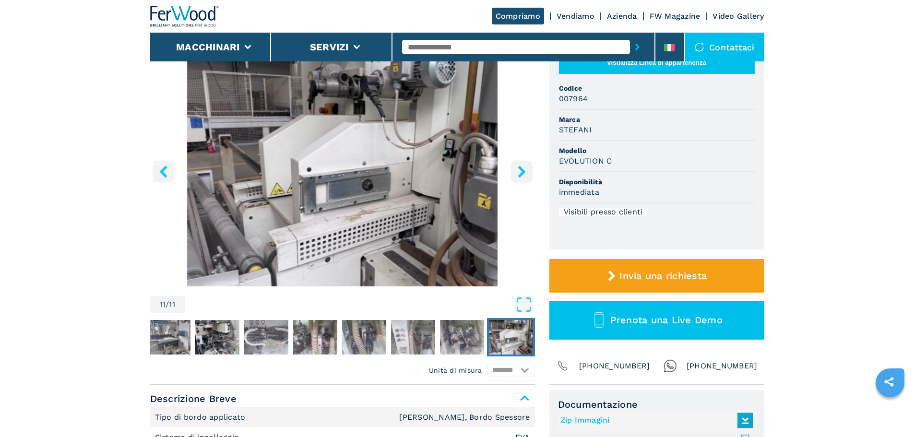
click at [520, 173] on icon "right-button" at bounding box center [522, 172] width 12 height 12
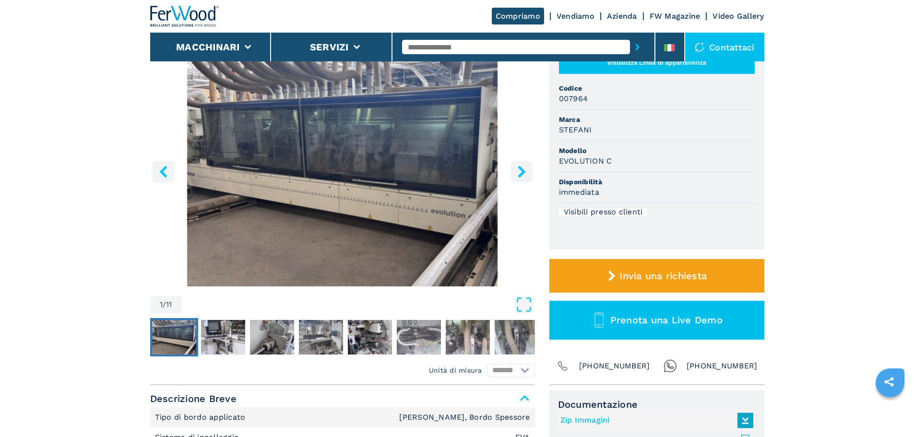
click at [520, 173] on icon "right-button" at bounding box center [522, 172] width 12 height 12
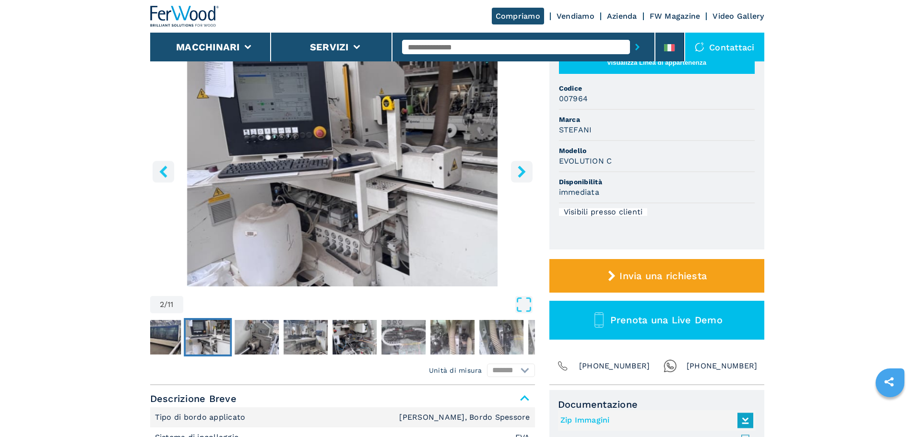
click at [513, 174] on button "right-button" at bounding box center [522, 172] width 22 height 22
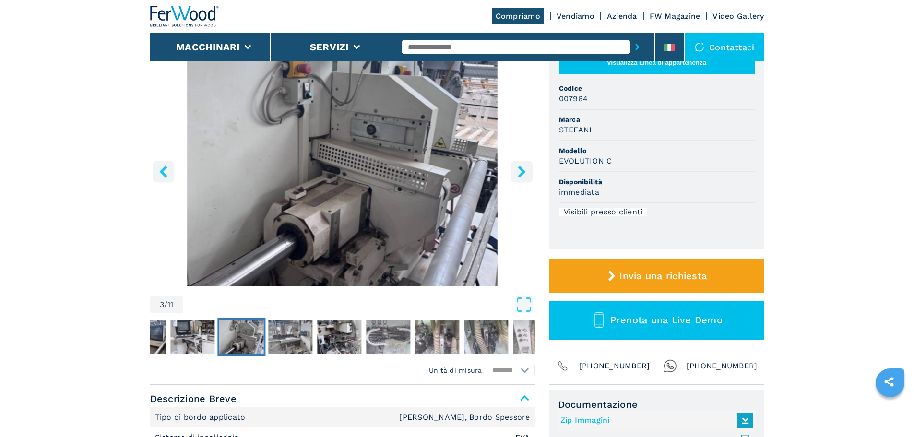
click at [523, 171] on icon "right-button" at bounding box center [522, 172] width 8 height 12
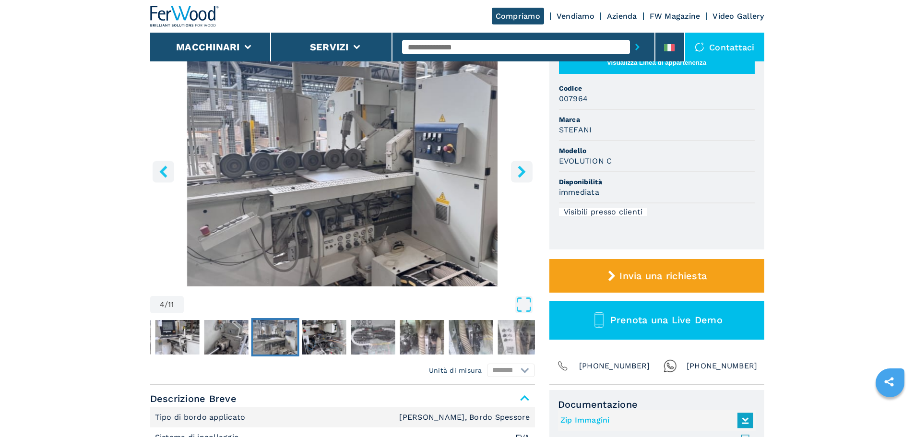
click at [523, 171] on icon "right-button" at bounding box center [522, 172] width 8 height 12
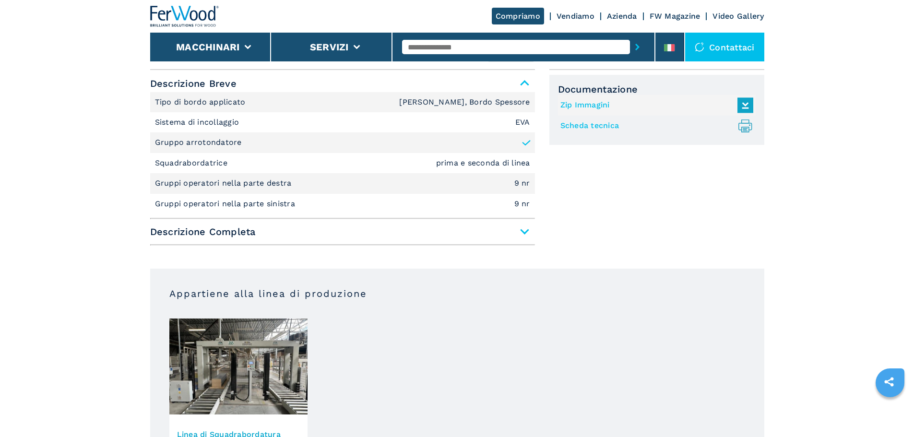
scroll to position [448, 0]
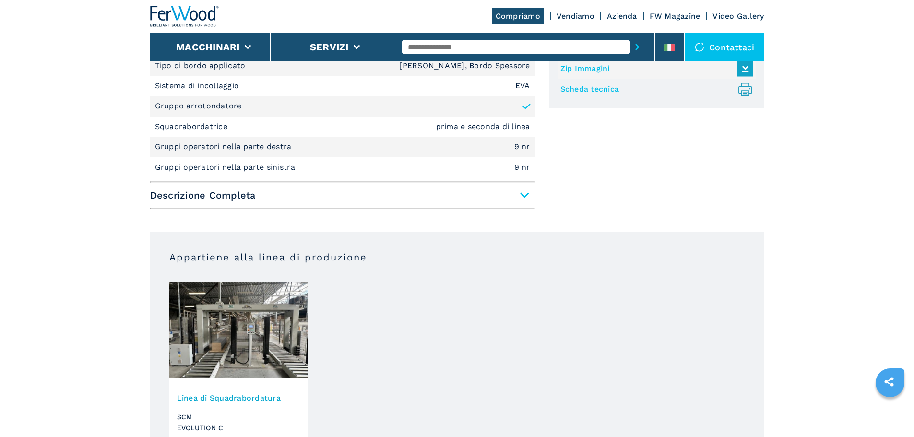
click at [278, 296] on img at bounding box center [238, 330] width 138 height 96
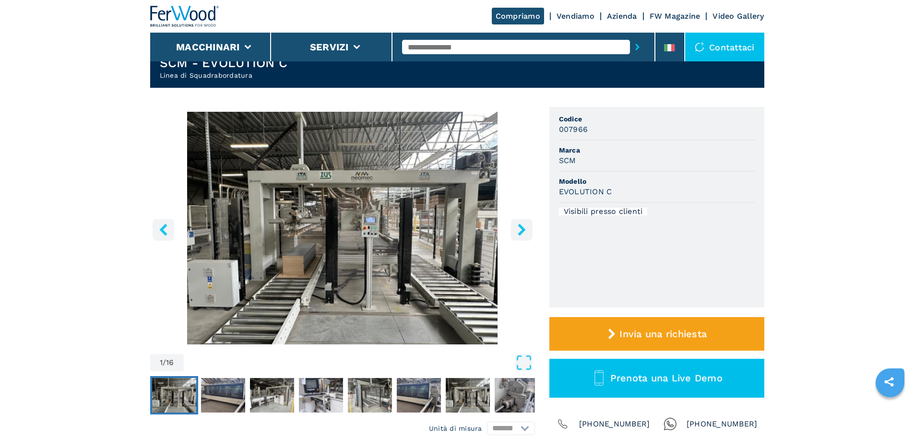
scroll to position [32, 0]
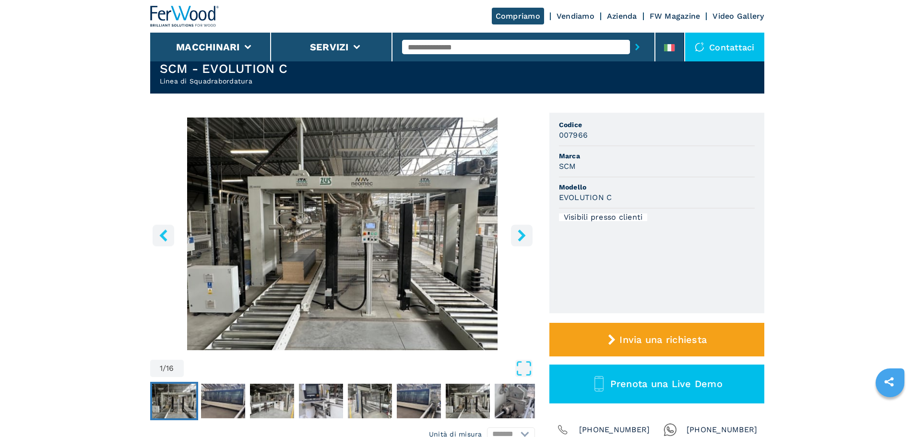
click at [513, 238] on button "right-button" at bounding box center [522, 236] width 22 height 22
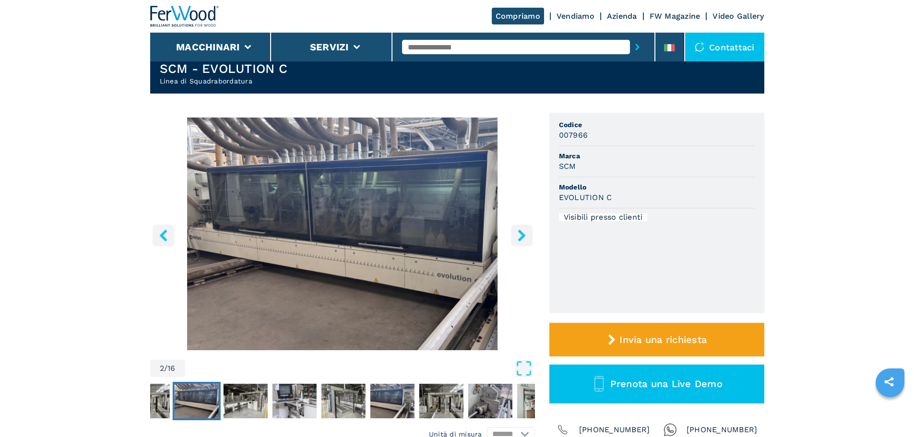
click at [513, 238] on button "right-button" at bounding box center [522, 236] width 22 height 22
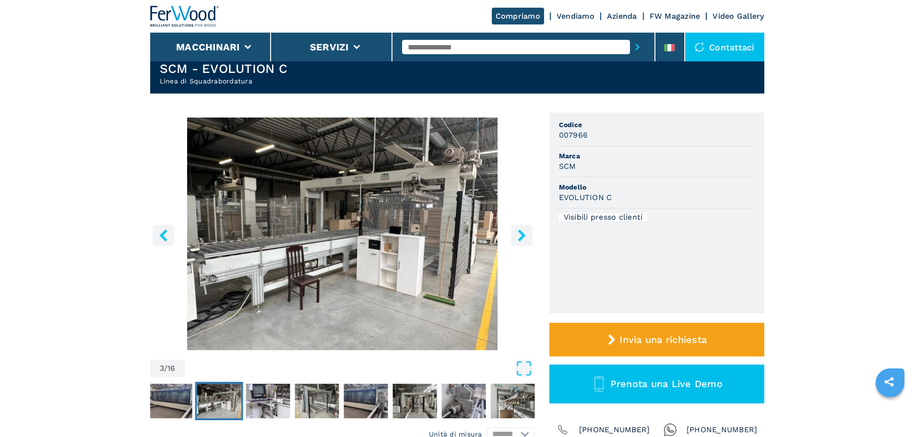
click at [513, 238] on button "right-button" at bounding box center [522, 236] width 22 height 22
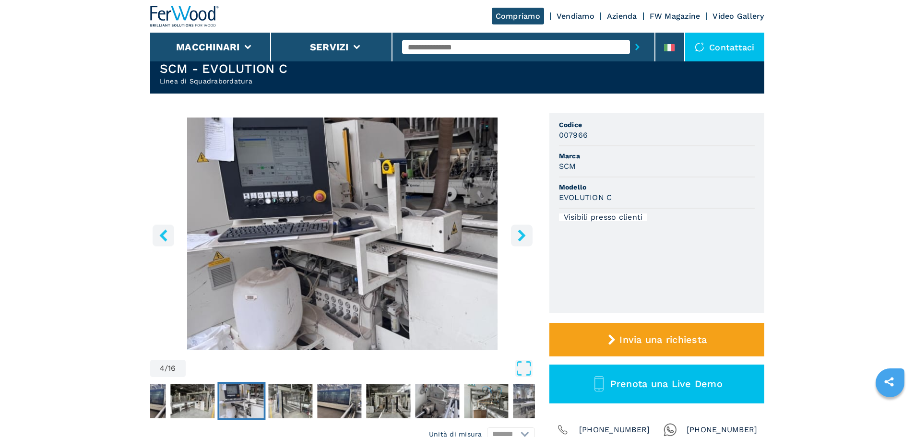
click at [513, 238] on button "right-button" at bounding box center [522, 236] width 22 height 22
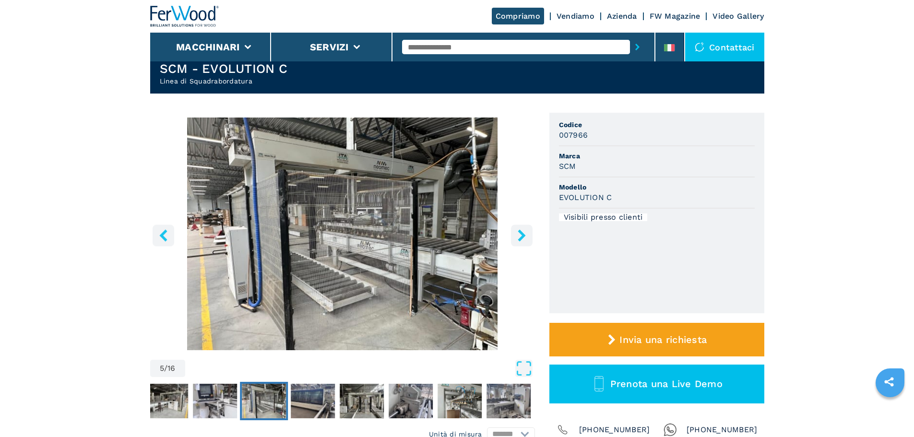
click at [513, 238] on button "right-button" at bounding box center [522, 236] width 22 height 22
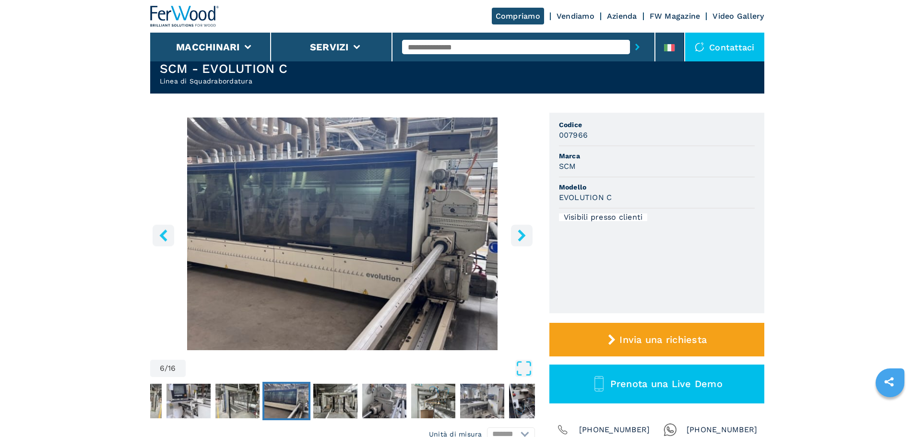
click at [513, 238] on button "right-button" at bounding box center [522, 236] width 22 height 22
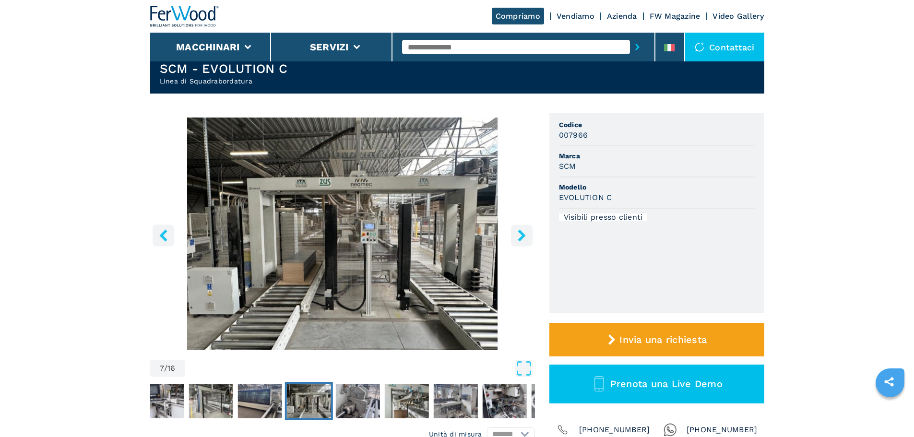
click at [513, 238] on button "right-button" at bounding box center [522, 236] width 22 height 22
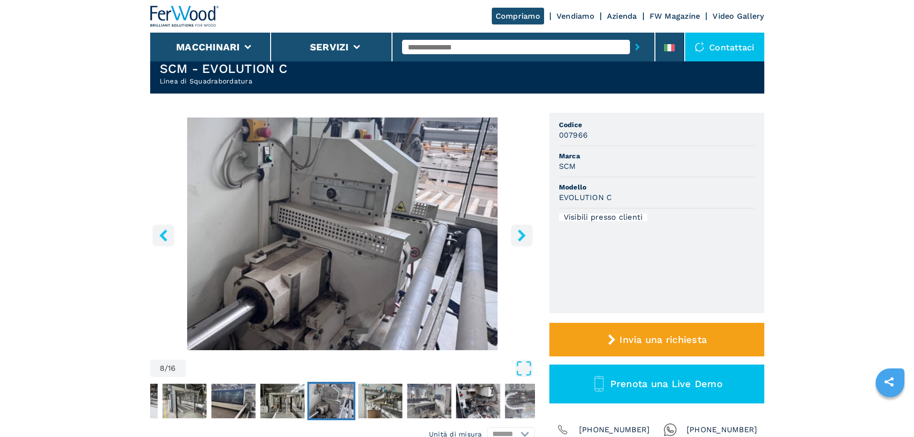
click at [513, 238] on button "right-button" at bounding box center [522, 236] width 22 height 22
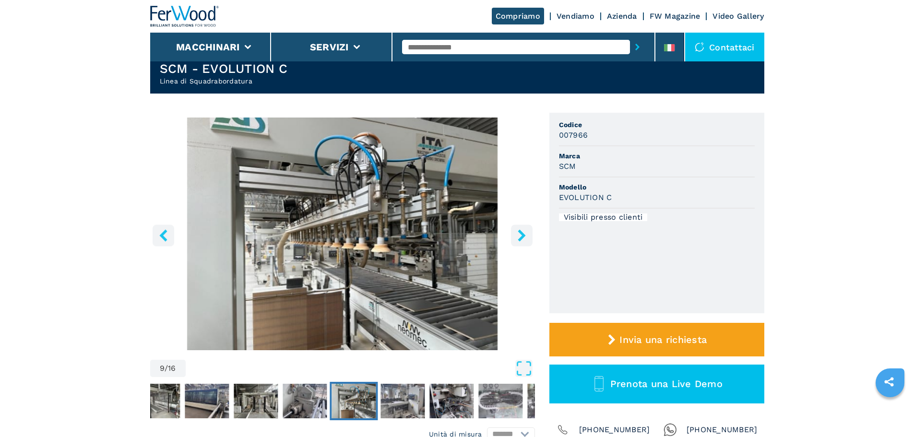
click at [513, 238] on button "right-button" at bounding box center [522, 236] width 22 height 22
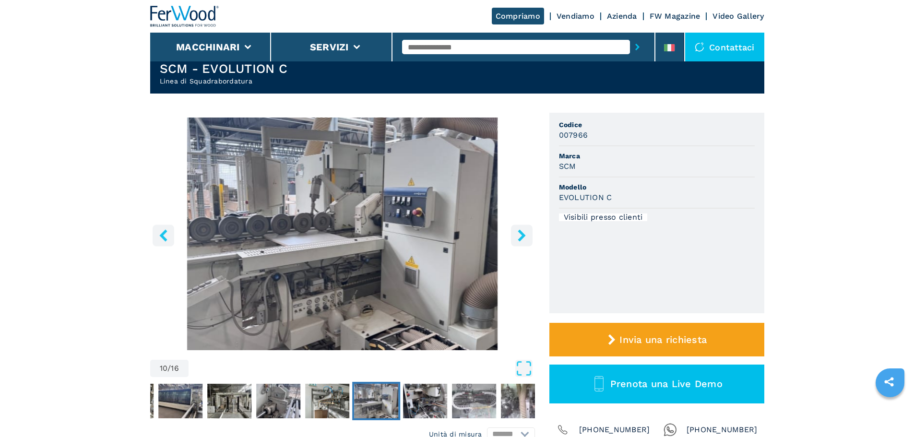
click at [517, 235] on icon "right-button" at bounding box center [522, 235] width 12 height 12
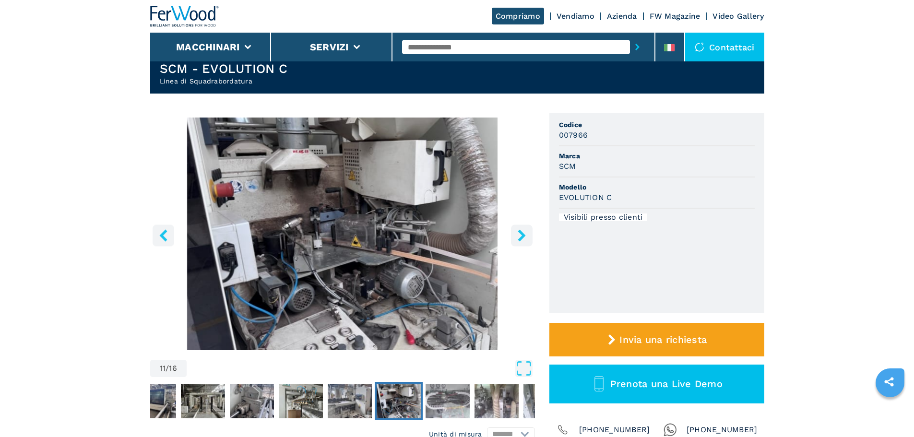
click at [517, 235] on icon "right-button" at bounding box center [522, 235] width 12 height 12
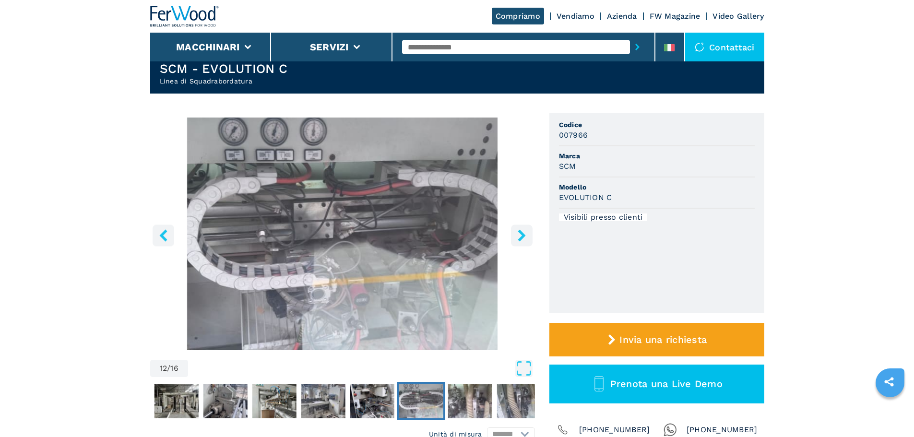
click at [517, 235] on icon "right-button" at bounding box center [522, 235] width 12 height 12
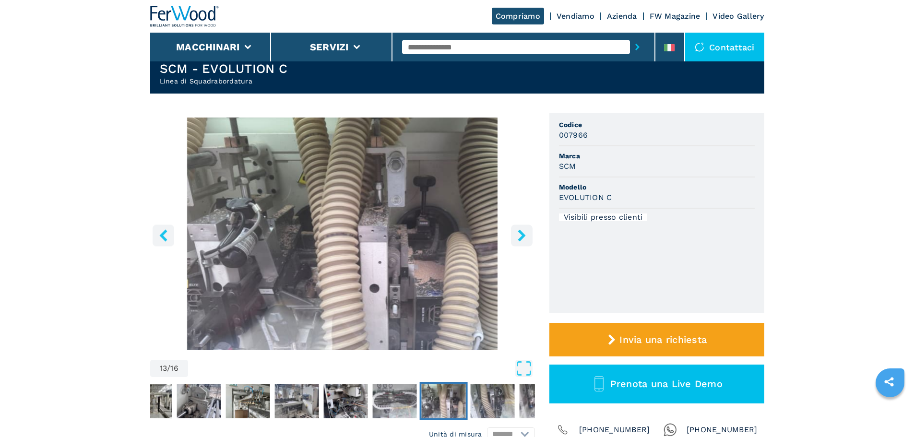
click at [517, 235] on icon "right-button" at bounding box center [522, 235] width 12 height 12
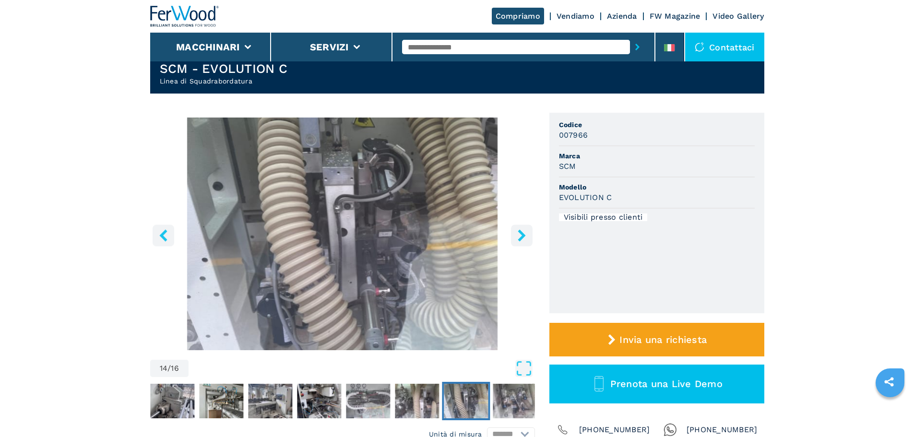
click at [517, 235] on icon "right-button" at bounding box center [522, 235] width 12 height 12
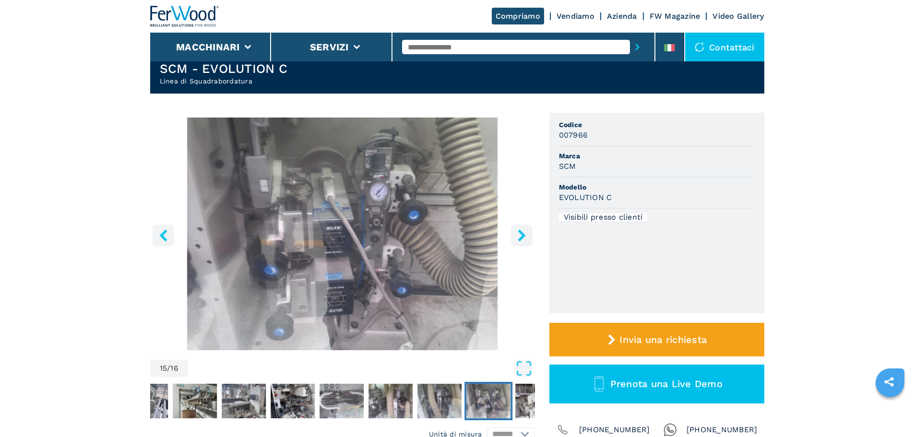
click at [517, 235] on icon "right-button" at bounding box center [522, 235] width 12 height 12
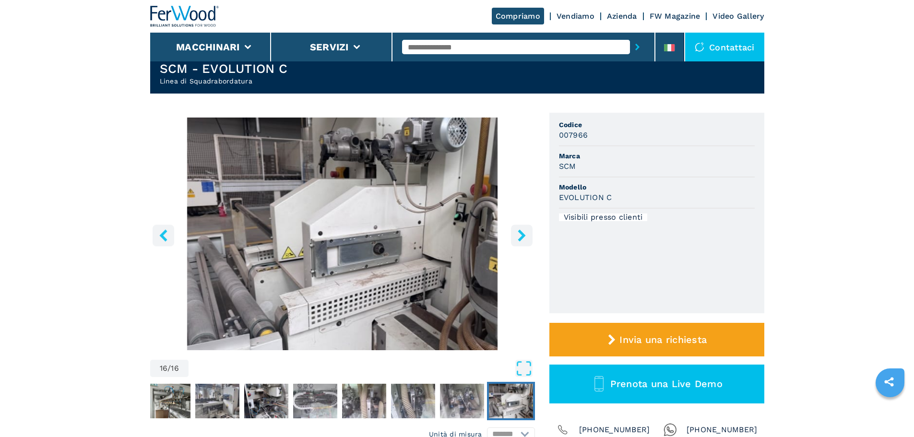
click at [517, 235] on icon "right-button" at bounding box center [522, 235] width 12 height 12
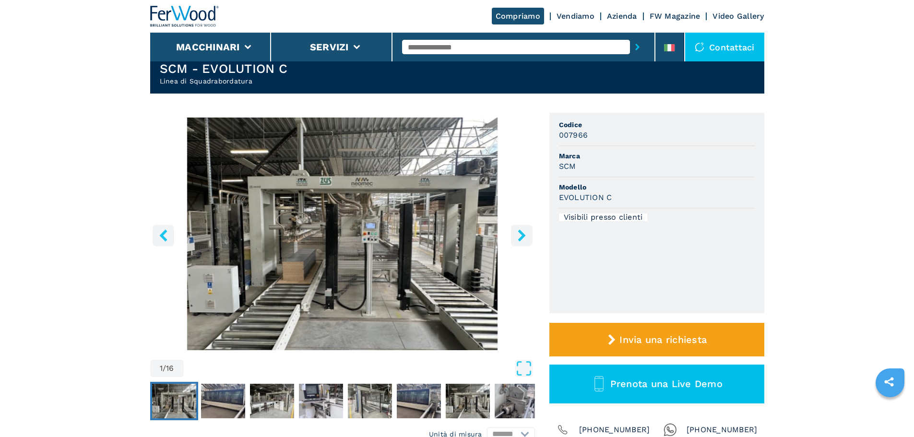
click at [517, 235] on icon "right-button" at bounding box center [522, 235] width 12 height 12
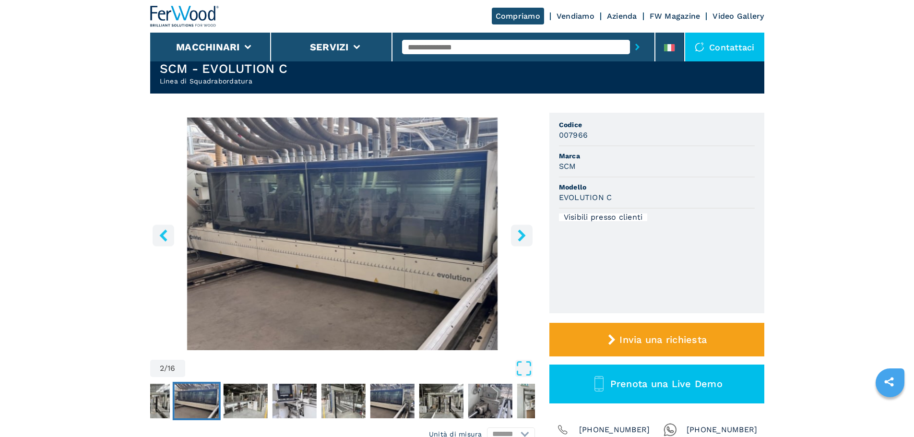
click at [517, 235] on icon "right-button" at bounding box center [522, 235] width 12 height 12
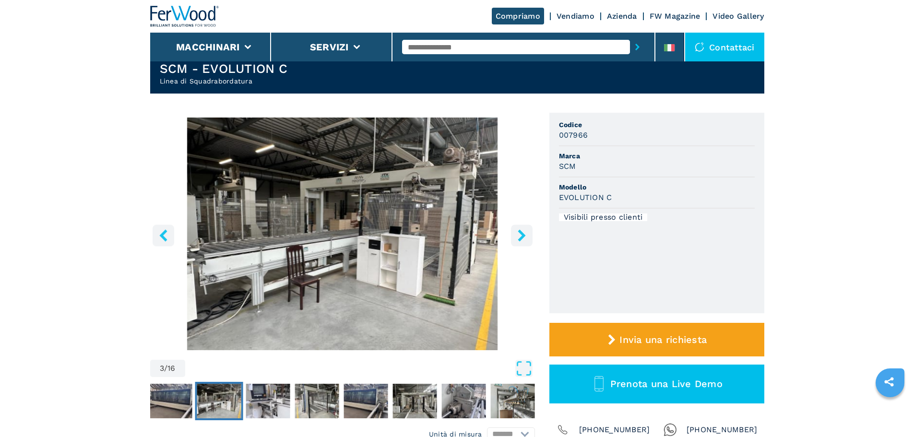
click at [517, 235] on icon "right-button" at bounding box center [522, 235] width 12 height 12
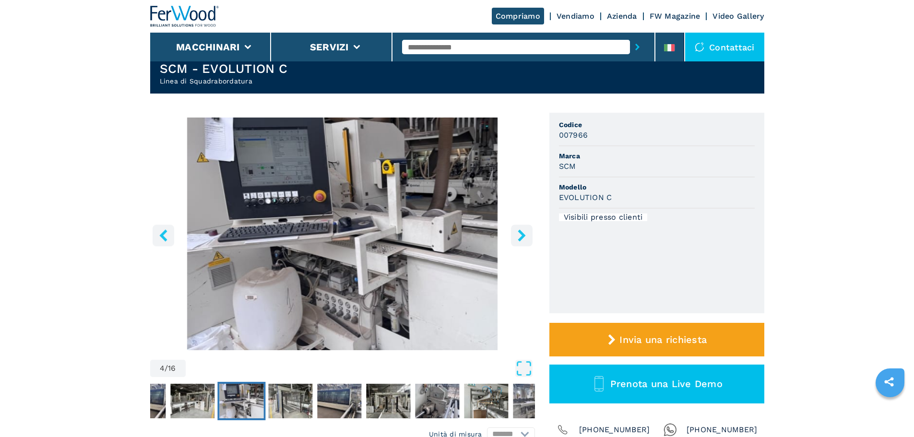
click at [517, 235] on icon "right-button" at bounding box center [522, 235] width 12 height 12
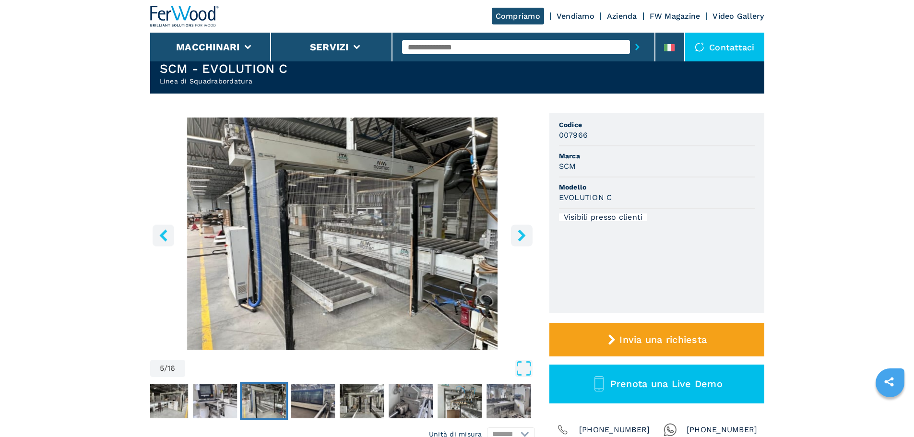
click at [517, 235] on icon "right-button" at bounding box center [522, 235] width 12 height 12
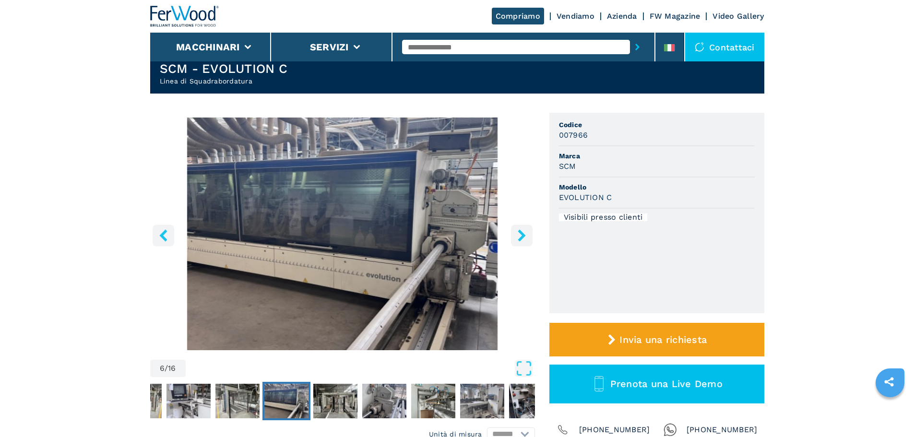
click at [517, 235] on icon "right-button" at bounding box center [522, 235] width 12 height 12
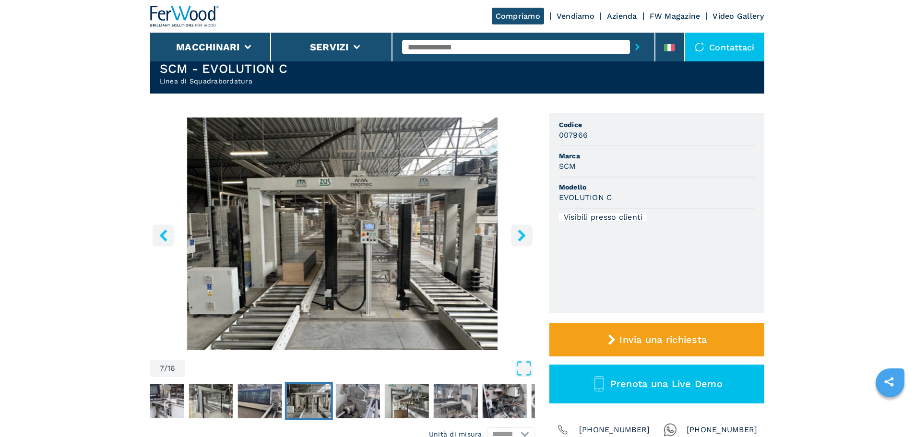
click at [517, 235] on icon "right-button" at bounding box center [522, 235] width 12 height 12
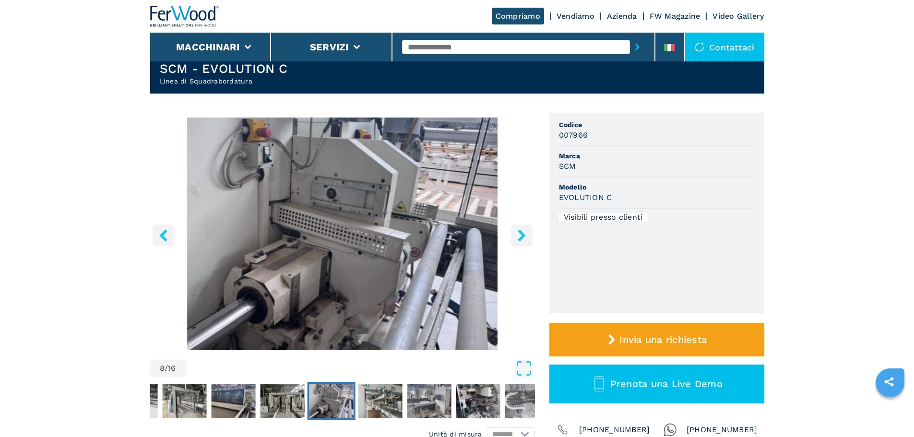
click at [517, 235] on icon "right-button" at bounding box center [522, 235] width 12 height 12
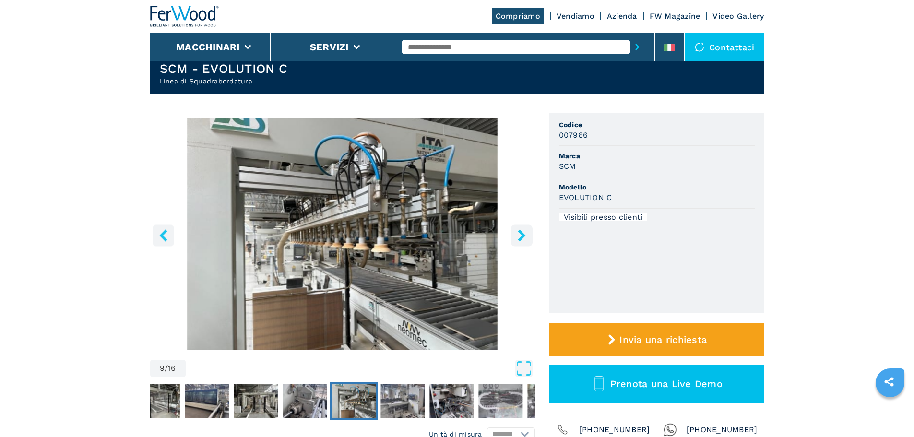
click at [519, 237] on icon "right-button" at bounding box center [522, 235] width 12 height 12
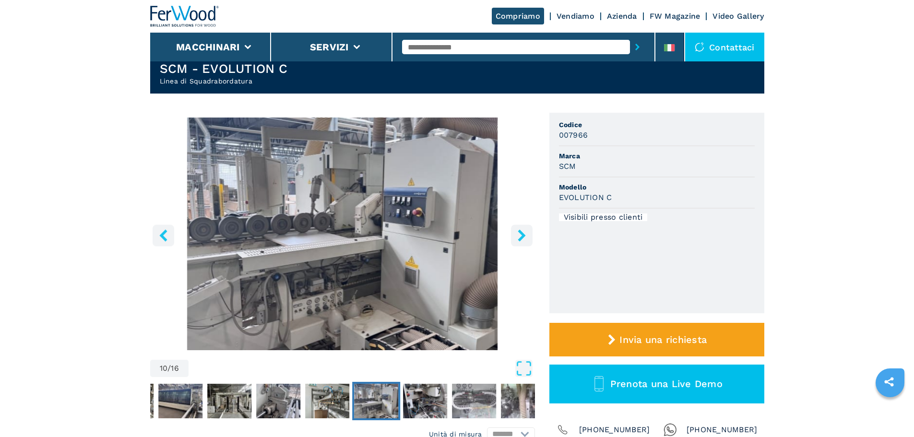
click at [519, 237] on icon "right-button" at bounding box center [522, 235] width 12 height 12
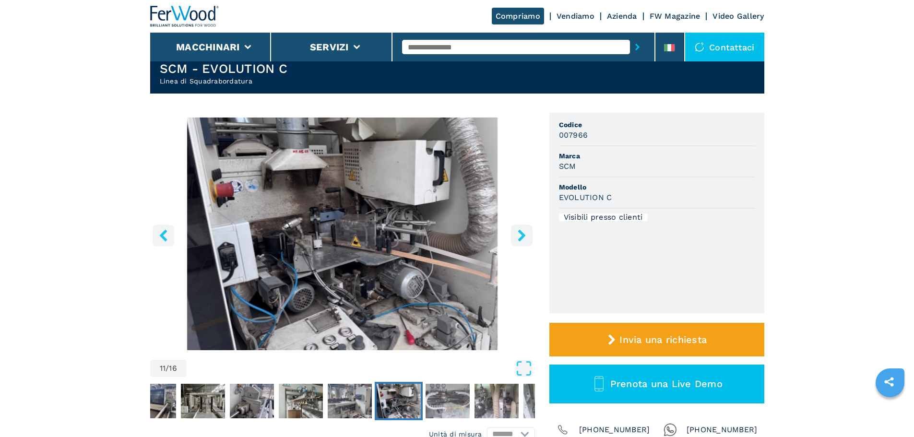
click at [519, 237] on icon "right-button" at bounding box center [522, 235] width 12 height 12
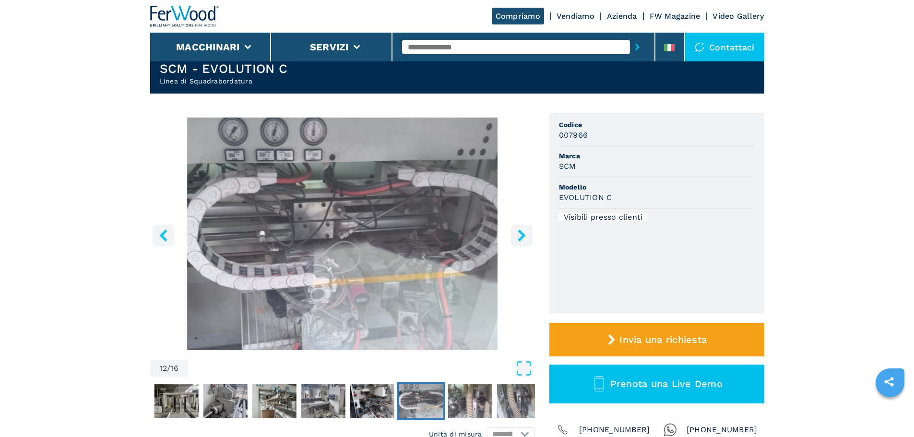
click at [519, 237] on icon "right-button" at bounding box center [522, 235] width 12 height 12
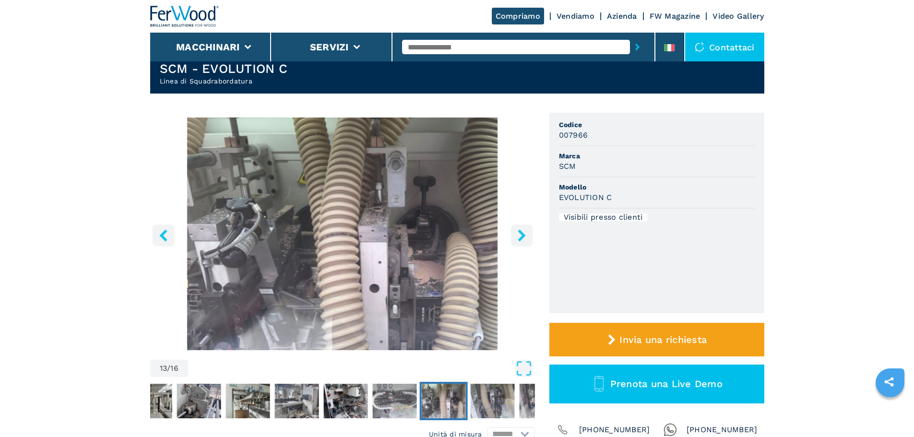
click at [519, 237] on icon "right-button" at bounding box center [522, 235] width 12 height 12
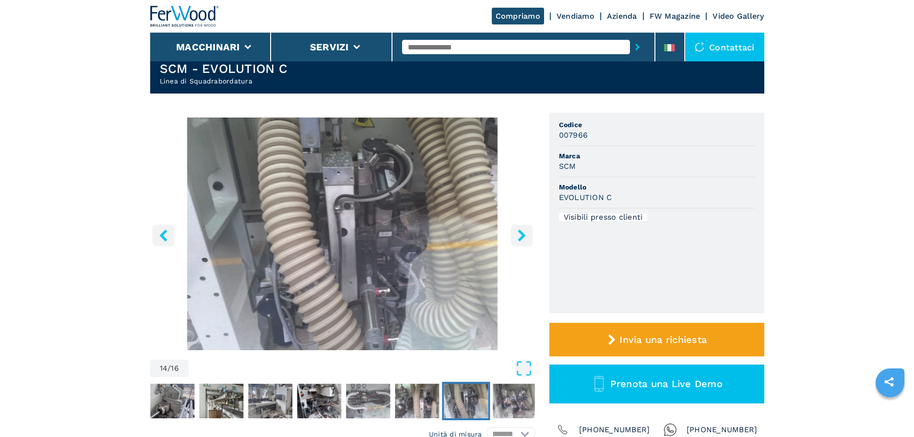
click at [519, 237] on icon "right-button" at bounding box center [522, 235] width 12 height 12
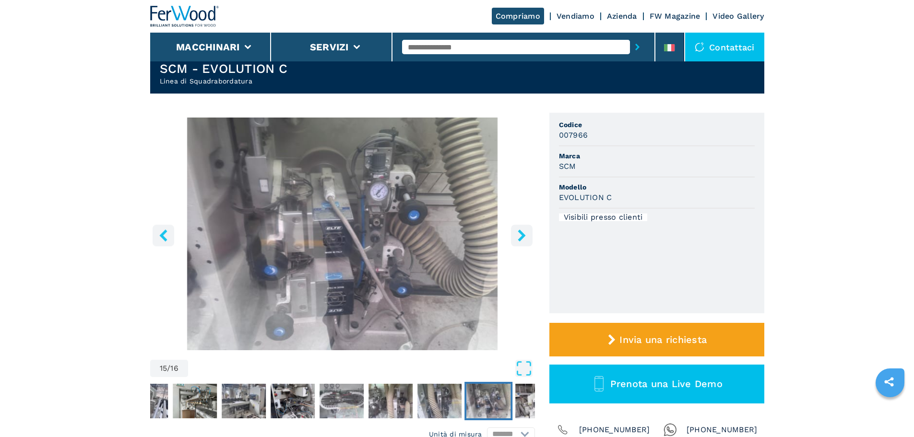
click at [519, 237] on icon "right-button" at bounding box center [522, 235] width 12 height 12
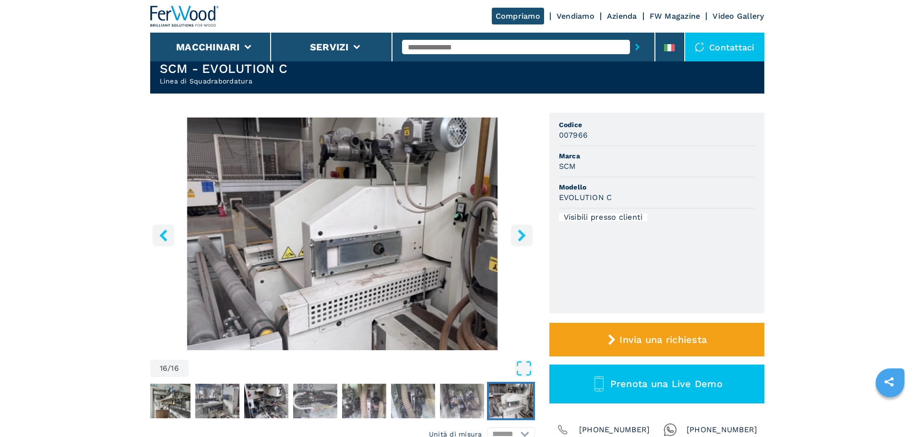
click at [517, 237] on icon "right-button" at bounding box center [522, 235] width 12 height 12
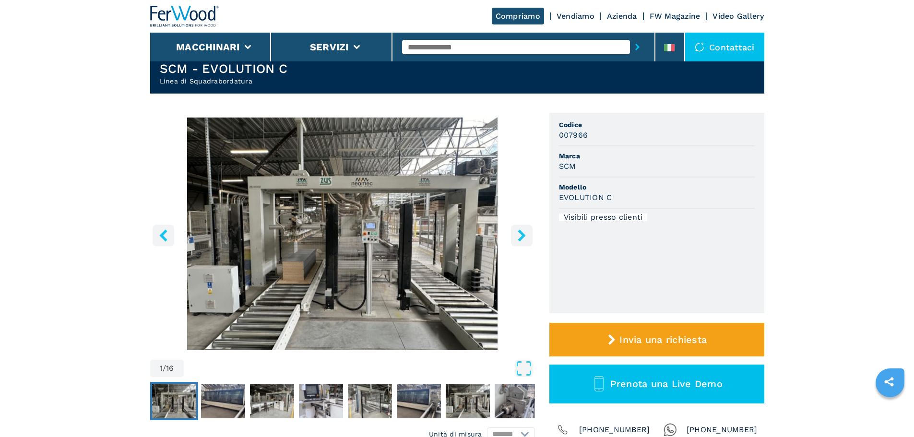
click at [518, 237] on icon "right-button" at bounding box center [522, 235] width 12 height 12
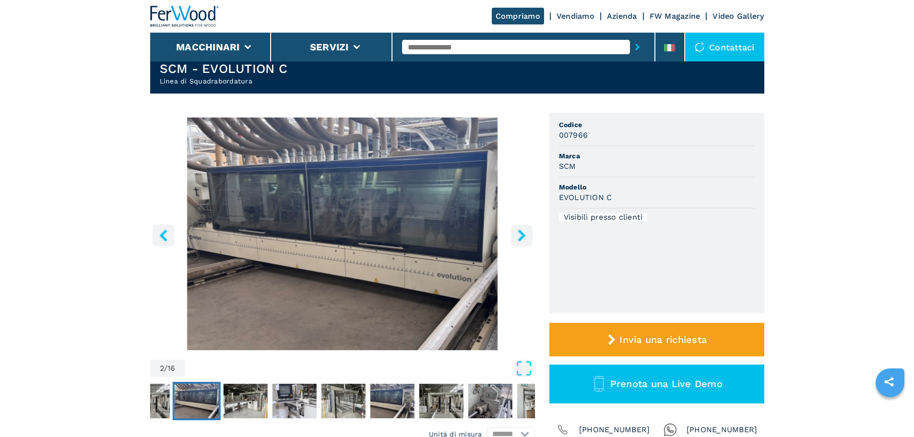
click at [165, 237] on icon "left-button" at bounding box center [163, 235] width 12 height 12
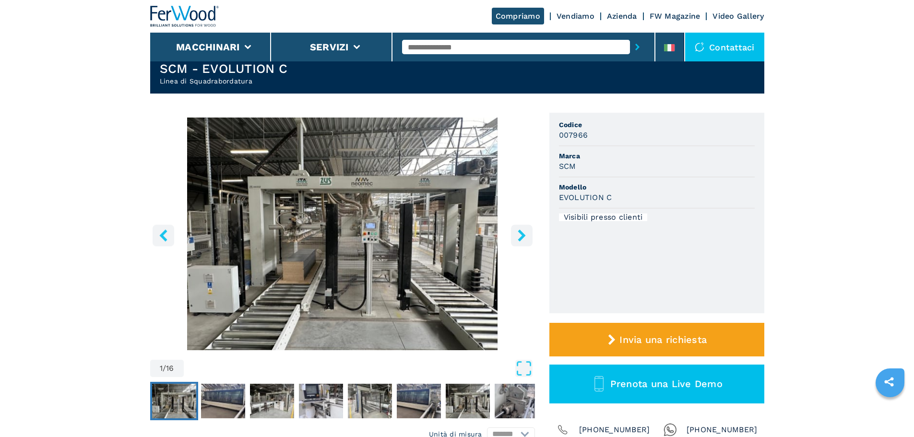
click at [522, 233] on icon "right-button" at bounding box center [522, 235] width 8 height 12
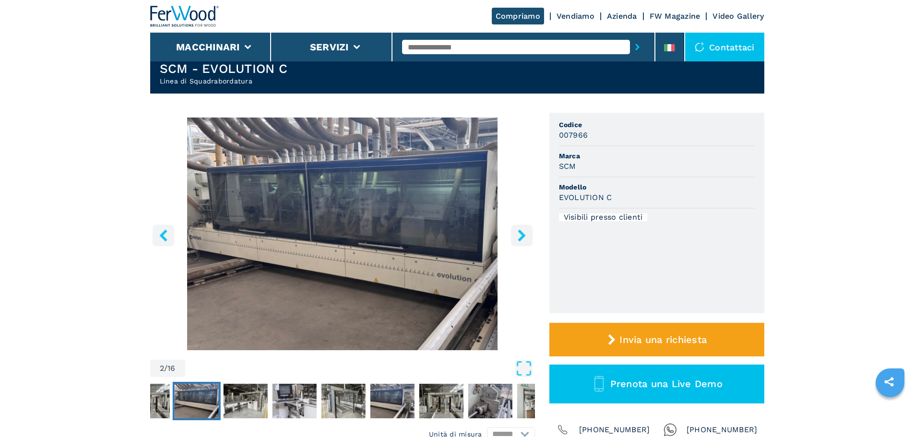
click at [522, 233] on icon "right-button" at bounding box center [522, 235] width 8 height 12
click at [522, 237] on icon "right-button" at bounding box center [522, 235] width 8 height 12
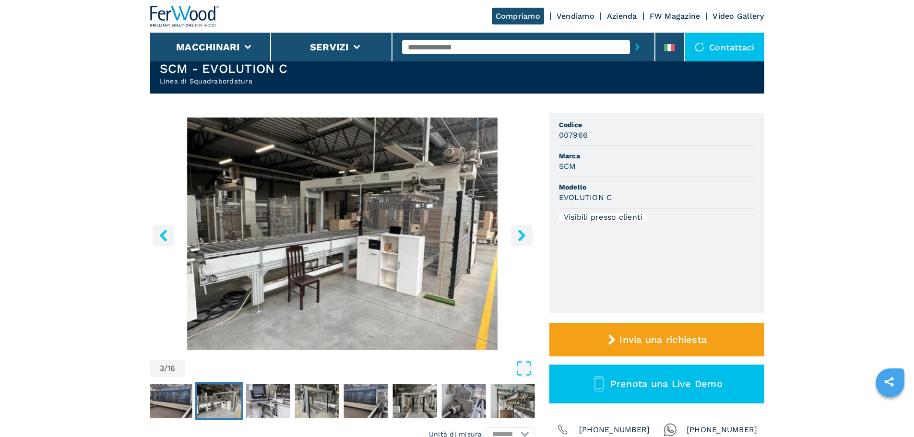
click at [522, 237] on icon "right-button" at bounding box center [522, 235] width 8 height 12
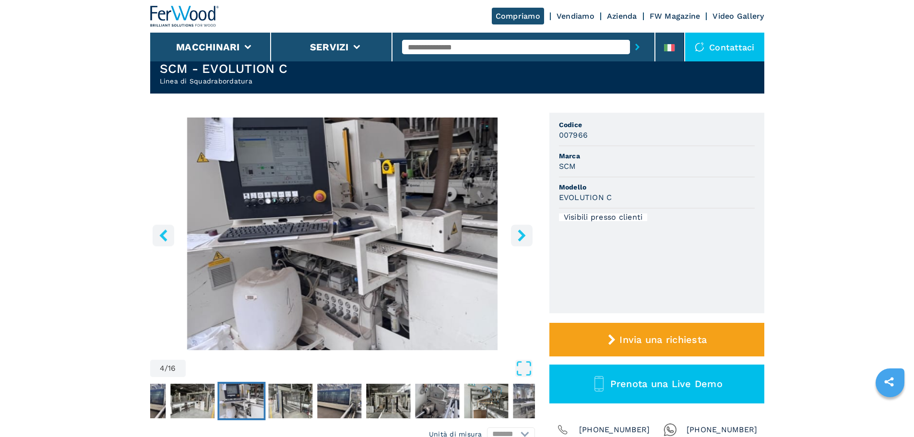
click at [522, 237] on icon "right-button" at bounding box center [522, 235] width 8 height 12
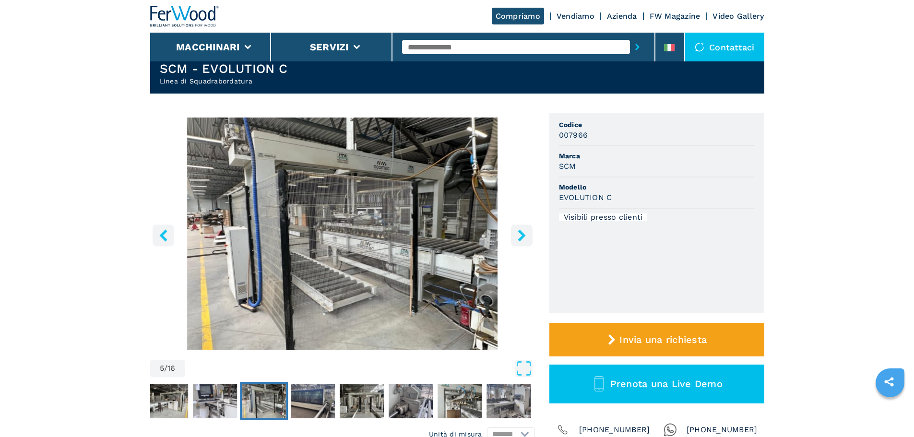
click at [522, 237] on icon "right-button" at bounding box center [522, 235] width 8 height 12
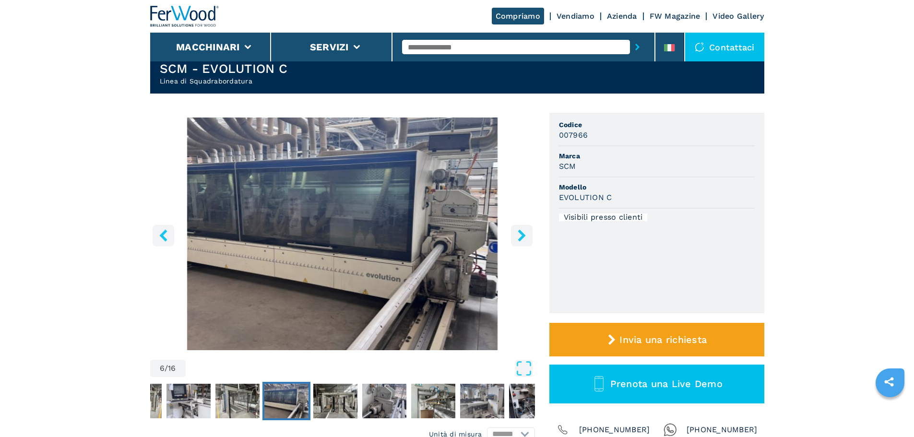
click at [522, 237] on icon "right-button" at bounding box center [522, 235] width 8 height 12
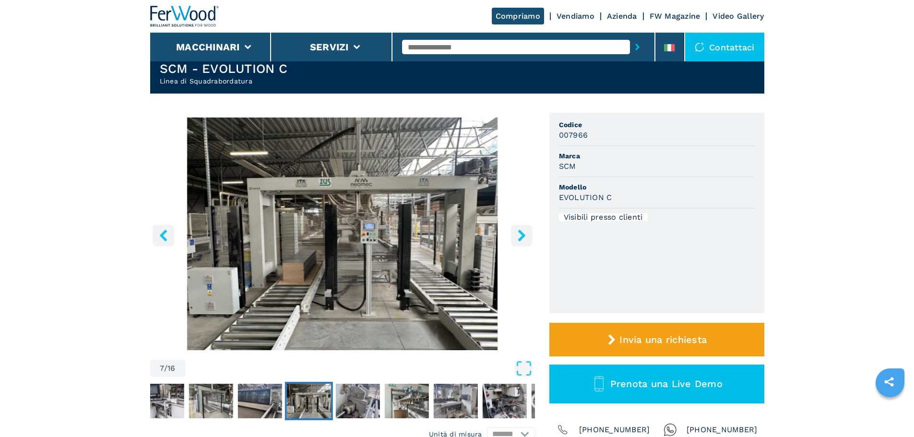
click at [522, 237] on icon "right-button" at bounding box center [522, 235] width 8 height 12
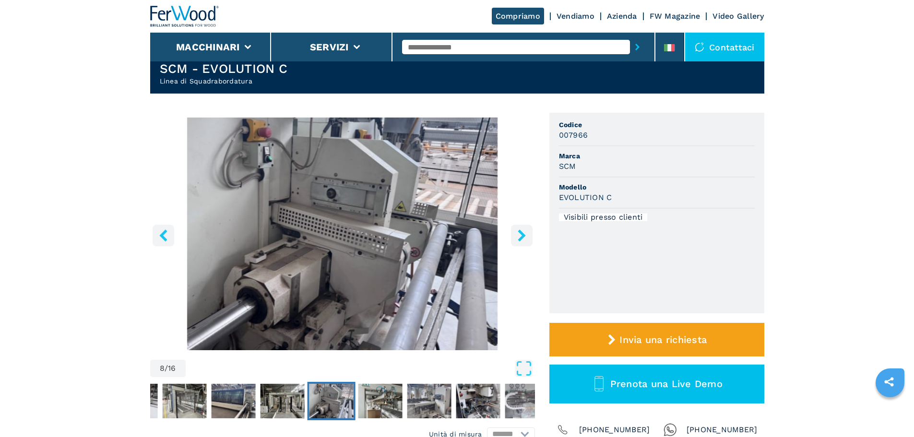
click at [522, 237] on icon "right-button" at bounding box center [522, 235] width 8 height 12
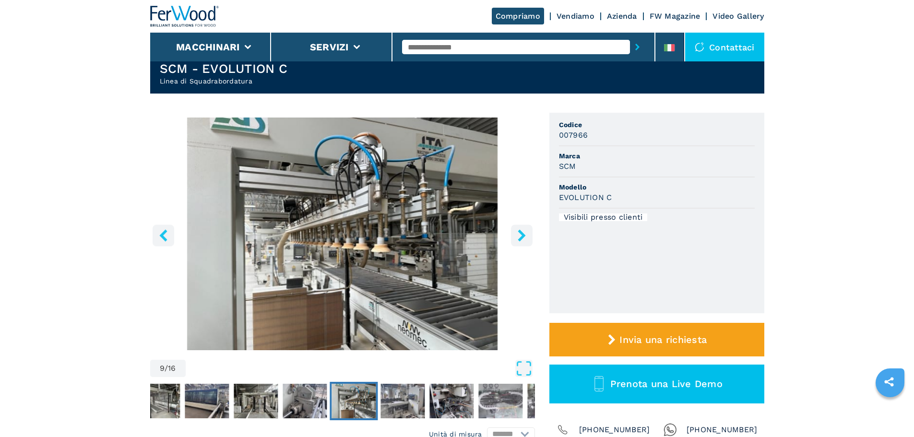
click at [522, 237] on icon "right-button" at bounding box center [522, 235] width 8 height 12
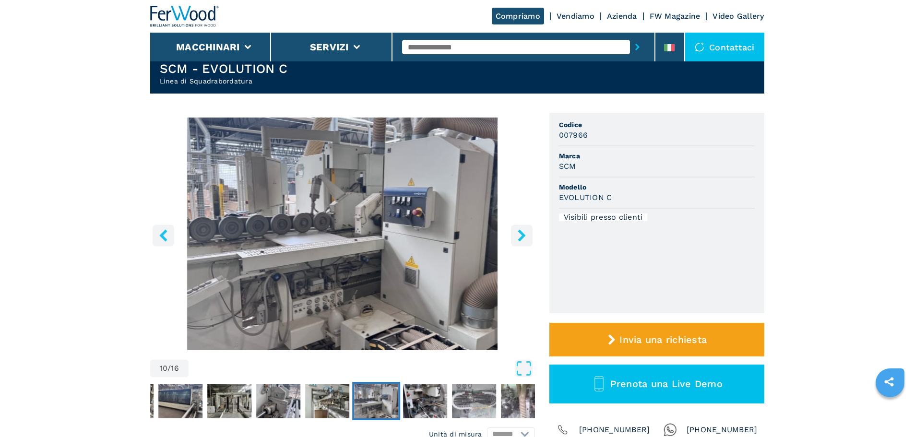
click at [522, 237] on icon "right-button" at bounding box center [522, 235] width 8 height 12
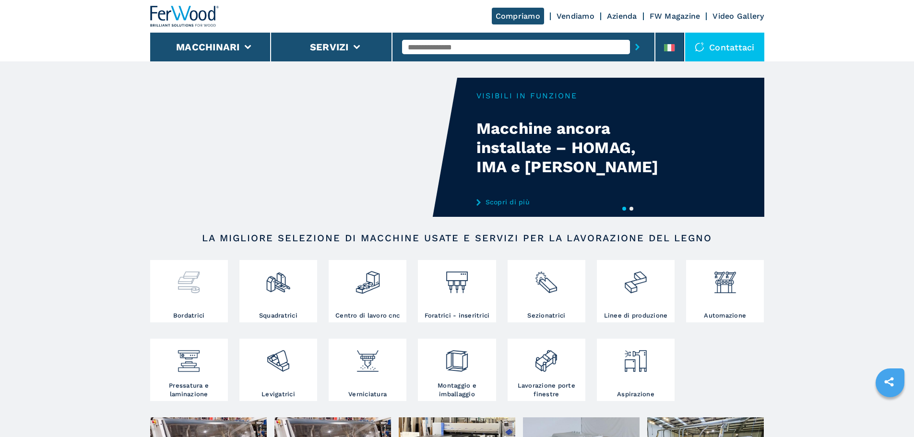
click at [202, 286] on div at bounding box center [189, 278] width 73 height 33
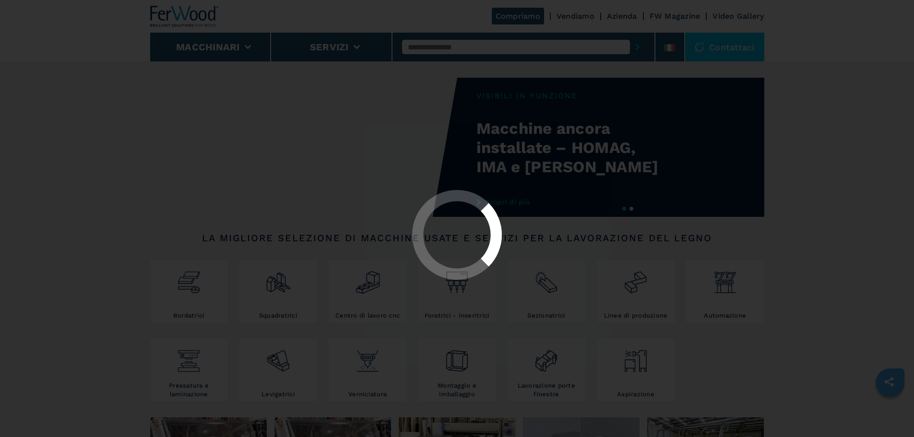
select select "**********"
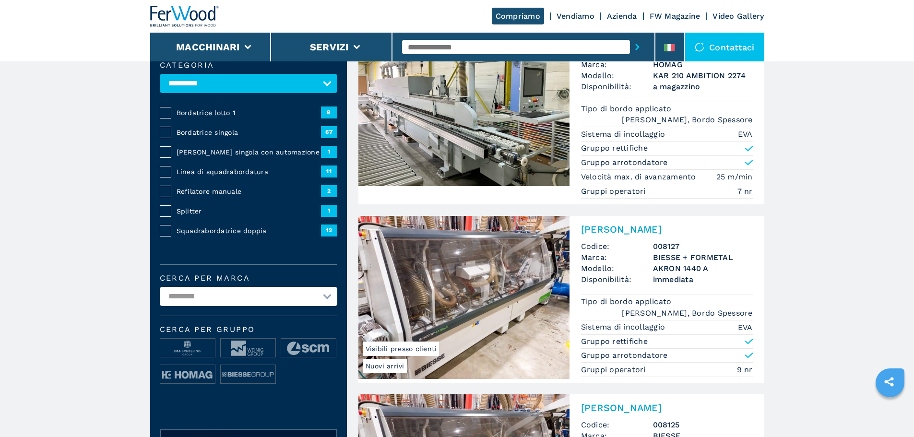
scroll to position [128, 0]
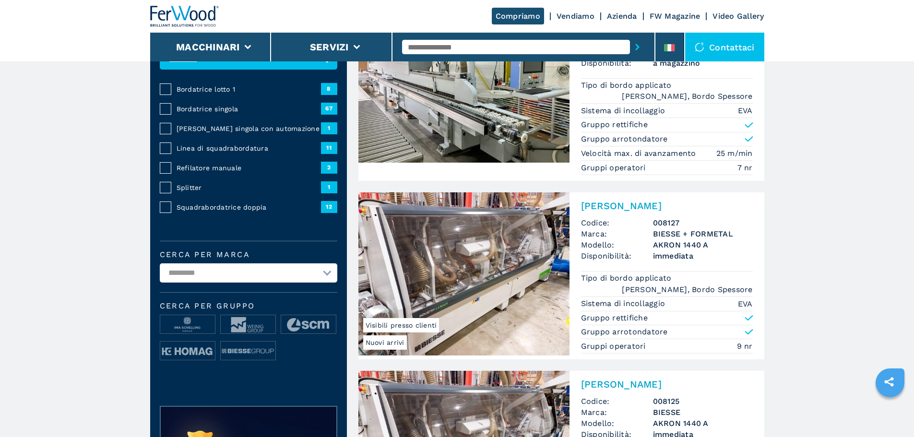
click at [202, 93] on span "Bordatrice lotto 1" at bounding box center [249, 89] width 144 height 10
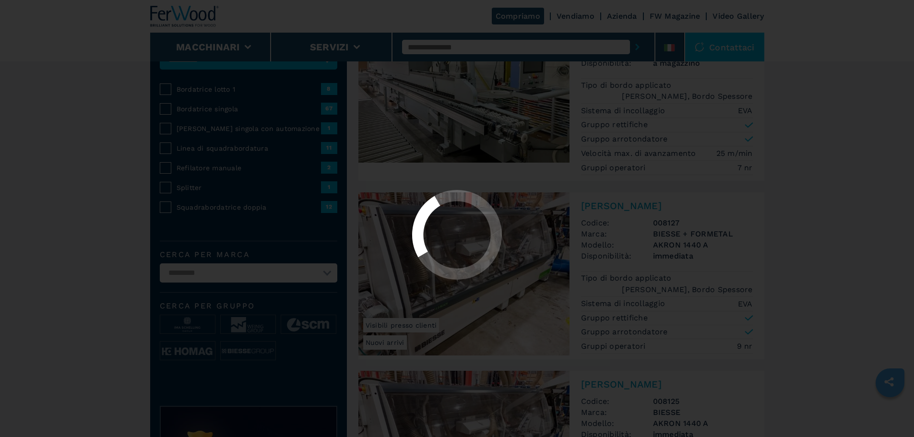
select select "**********"
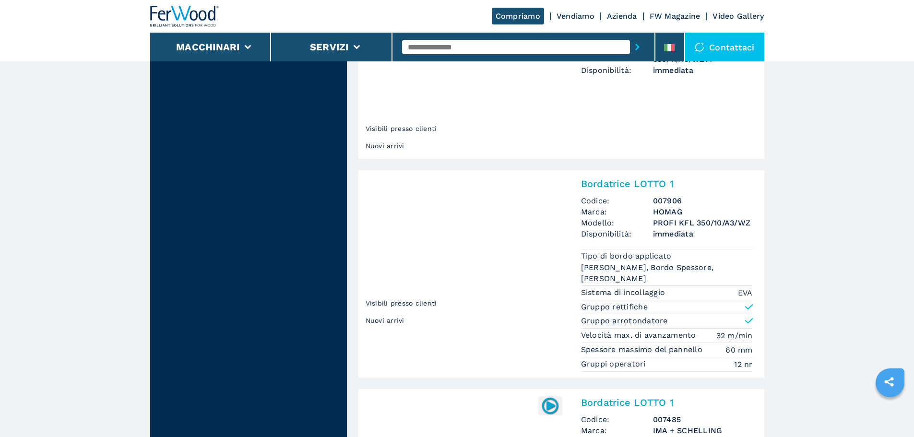
scroll to position [1152, 0]
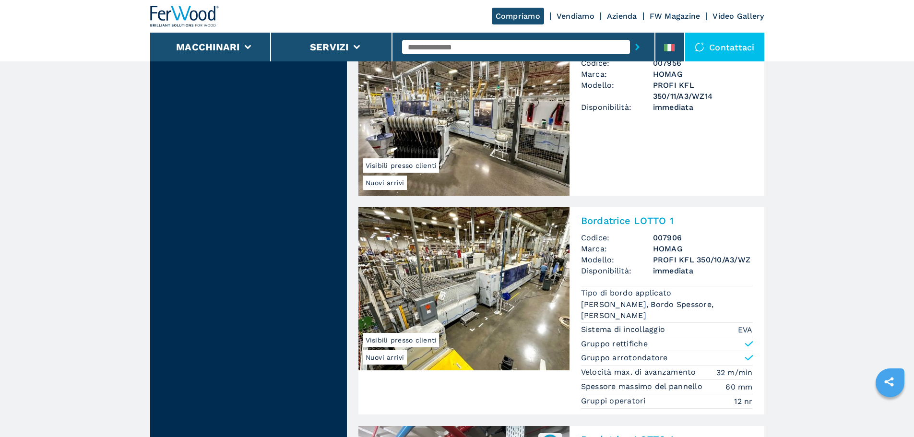
click at [451, 246] on img at bounding box center [463, 288] width 211 height 163
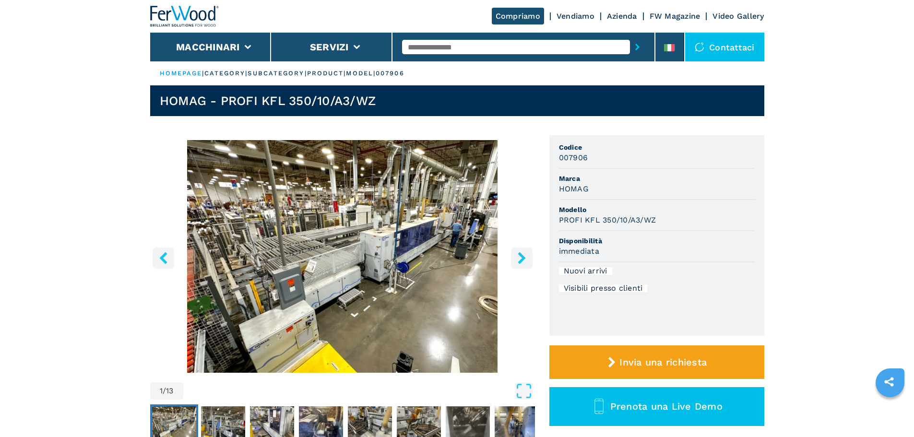
click at [527, 262] on icon "right-button" at bounding box center [522, 258] width 12 height 12
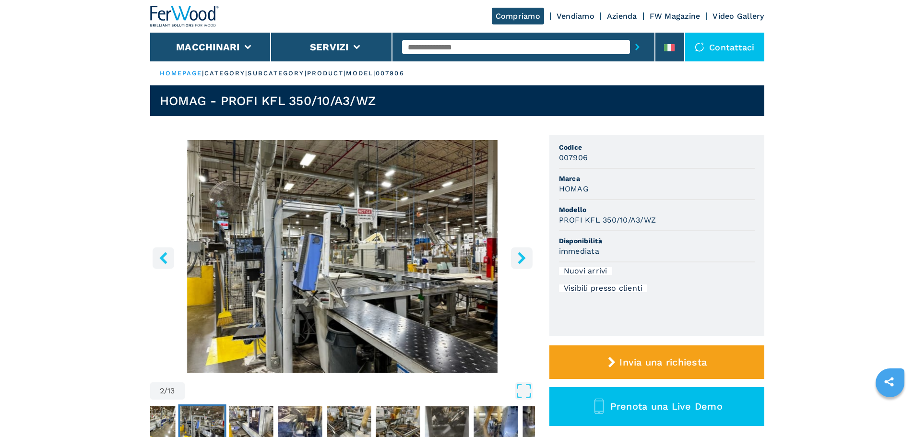
click at [527, 262] on icon "right-button" at bounding box center [522, 258] width 12 height 12
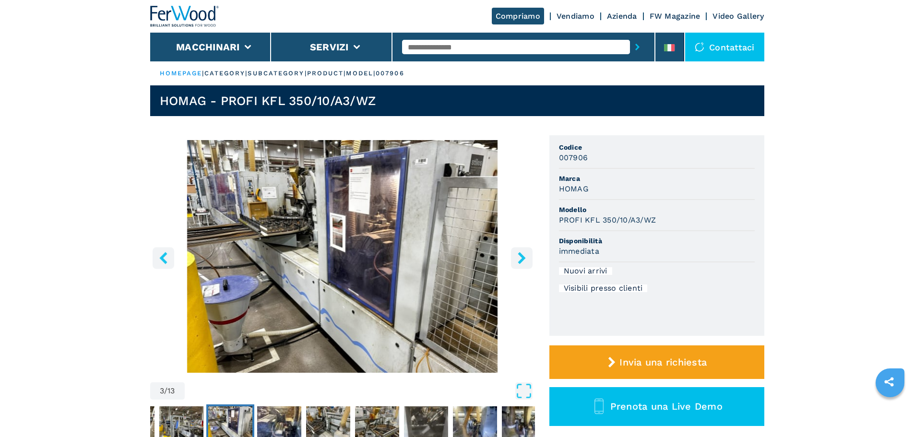
click at [527, 262] on icon "right-button" at bounding box center [522, 258] width 12 height 12
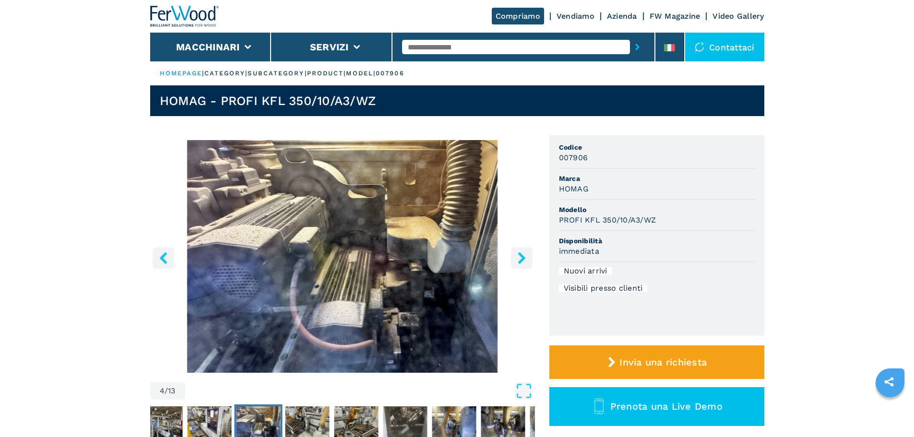
click at [527, 262] on icon "right-button" at bounding box center [522, 258] width 12 height 12
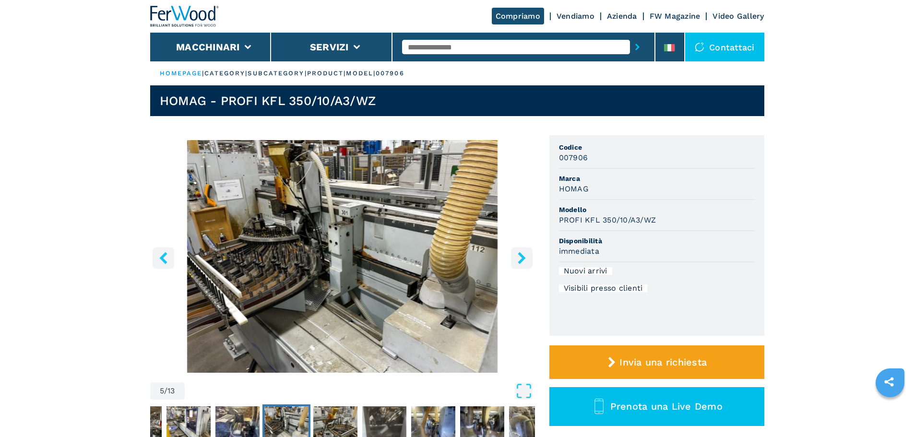
click at [527, 262] on icon "right-button" at bounding box center [522, 258] width 12 height 12
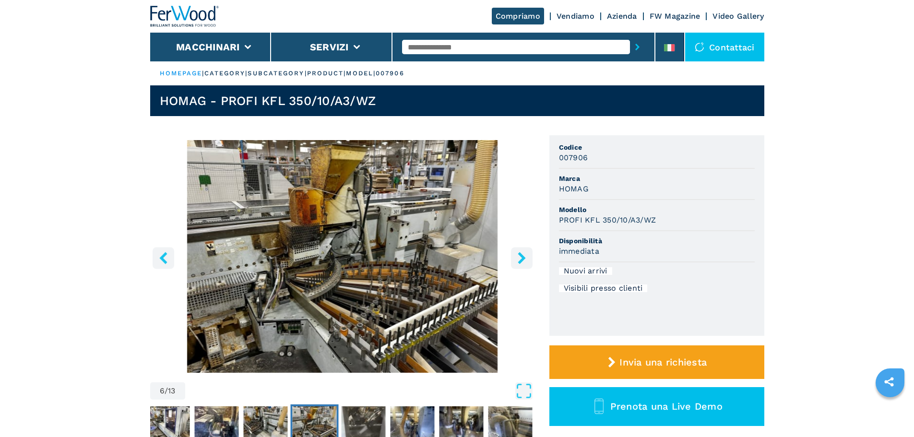
click at [527, 262] on icon "right-button" at bounding box center [522, 258] width 12 height 12
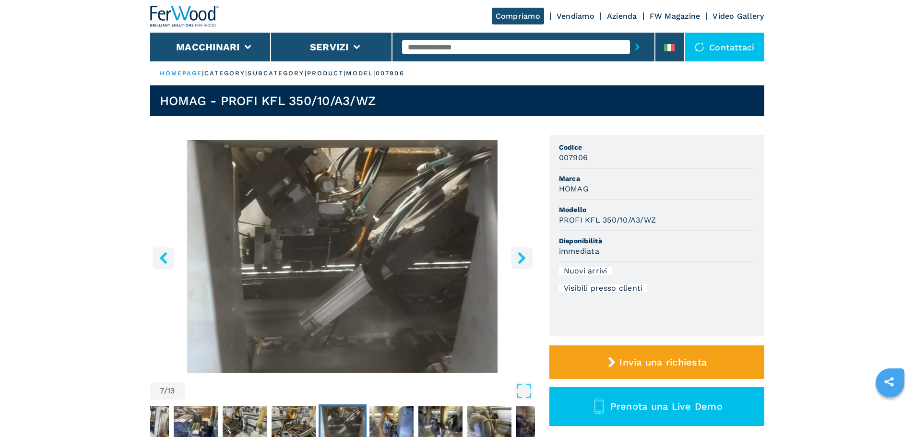
click at [527, 262] on icon "right-button" at bounding box center [522, 258] width 12 height 12
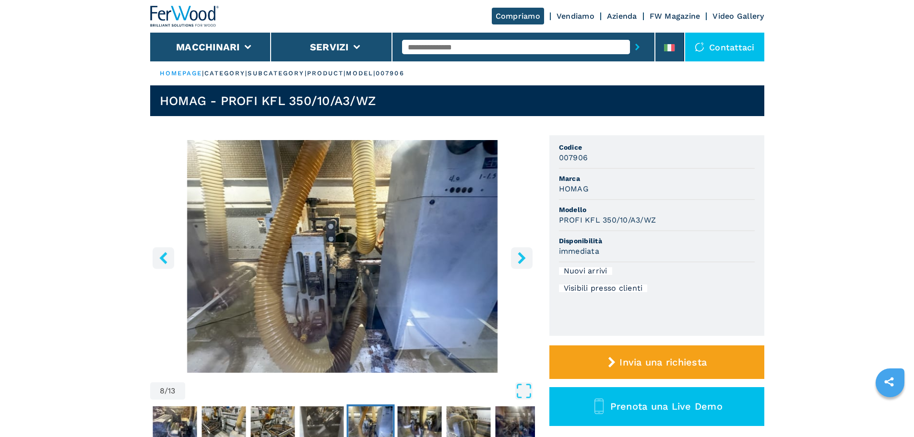
click at [527, 262] on icon "right-button" at bounding box center [522, 258] width 12 height 12
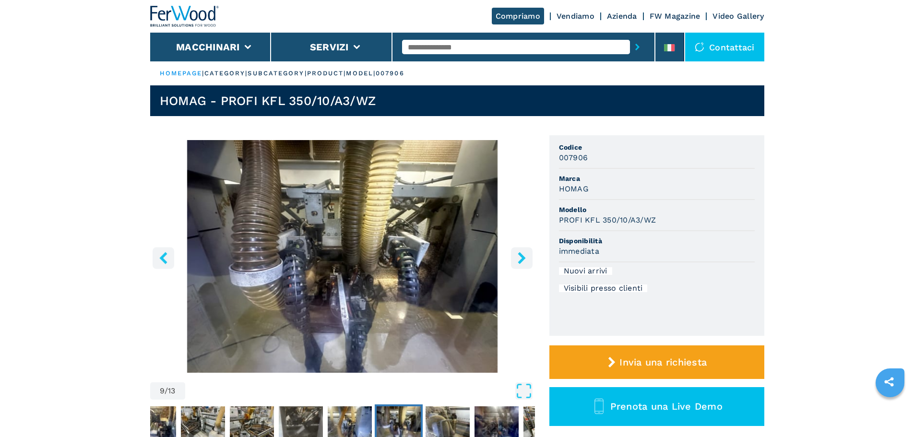
click at [527, 262] on icon "right-button" at bounding box center [522, 258] width 12 height 12
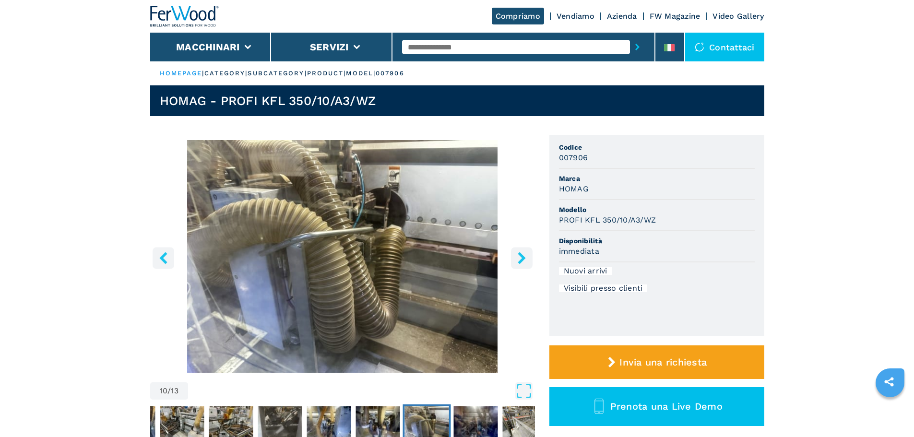
click at [527, 262] on icon "right-button" at bounding box center [522, 258] width 12 height 12
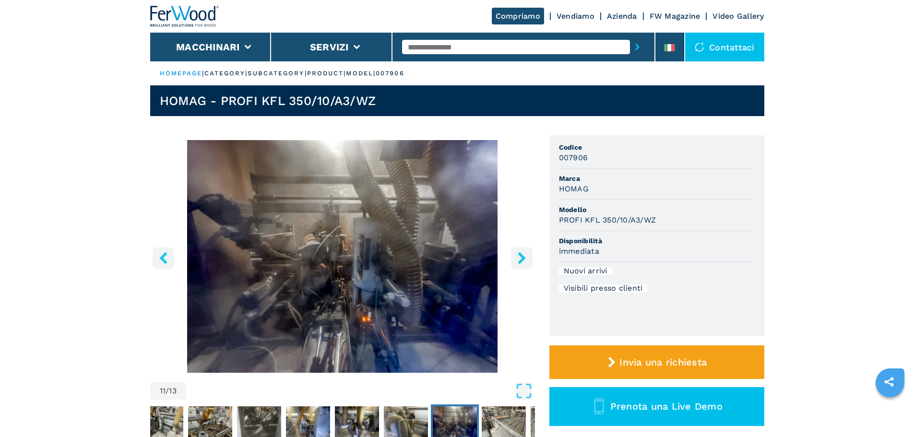
click at [527, 262] on icon "right-button" at bounding box center [522, 258] width 12 height 12
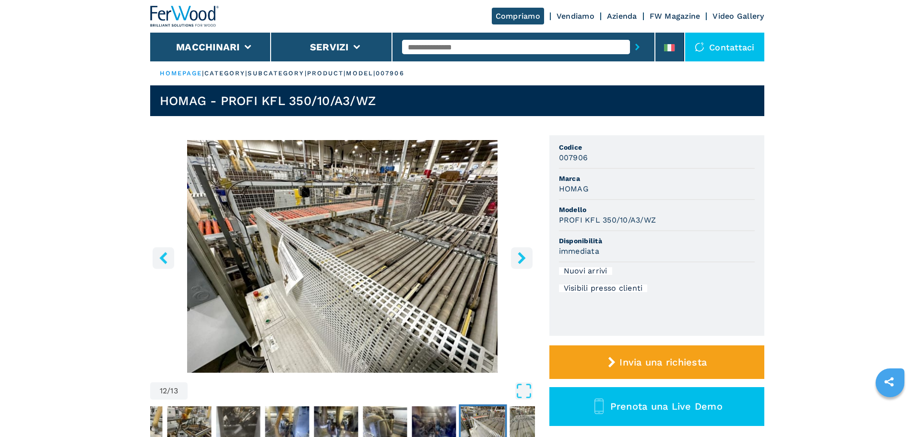
click at [527, 262] on icon "right-button" at bounding box center [522, 258] width 12 height 12
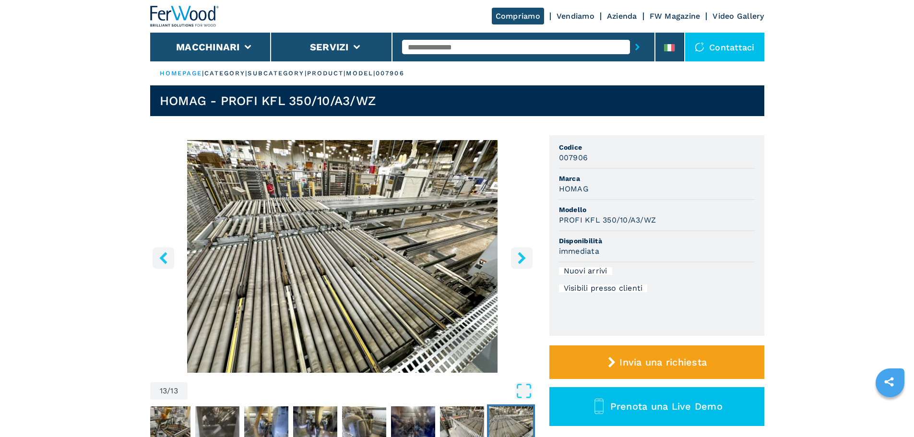
click at [527, 262] on icon "right-button" at bounding box center [522, 258] width 12 height 12
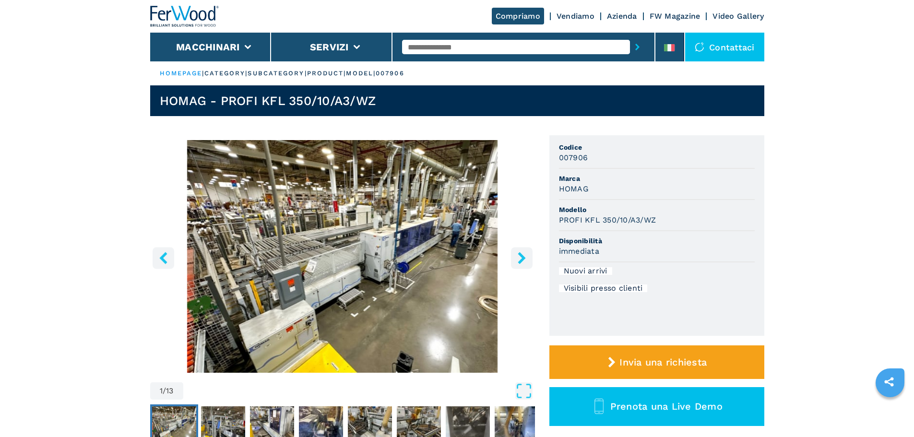
click at [527, 262] on icon "right-button" at bounding box center [522, 258] width 12 height 12
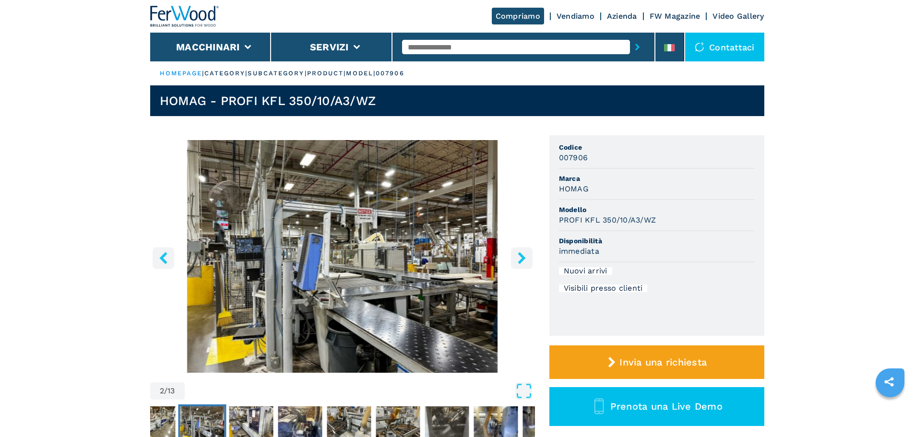
click at [527, 262] on icon "right-button" at bounding box center [522, 258] width 12 height 12
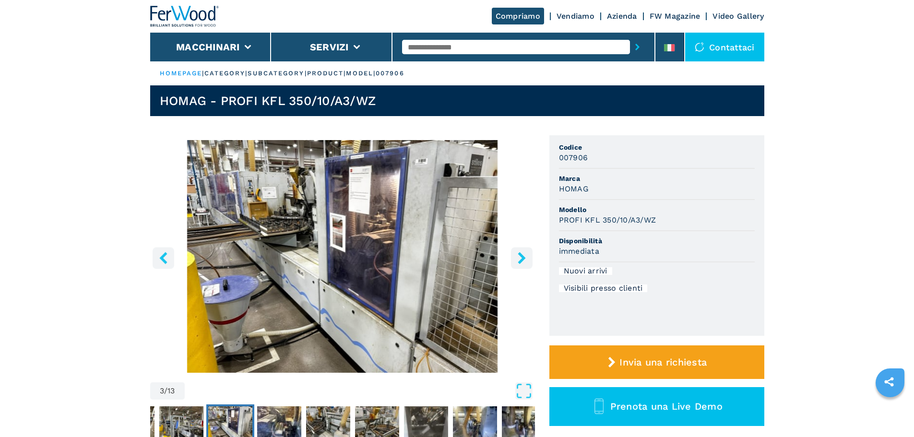
click at [527, 262] on icon "right-button" at bounding box center [522, 258] width 12 height 12
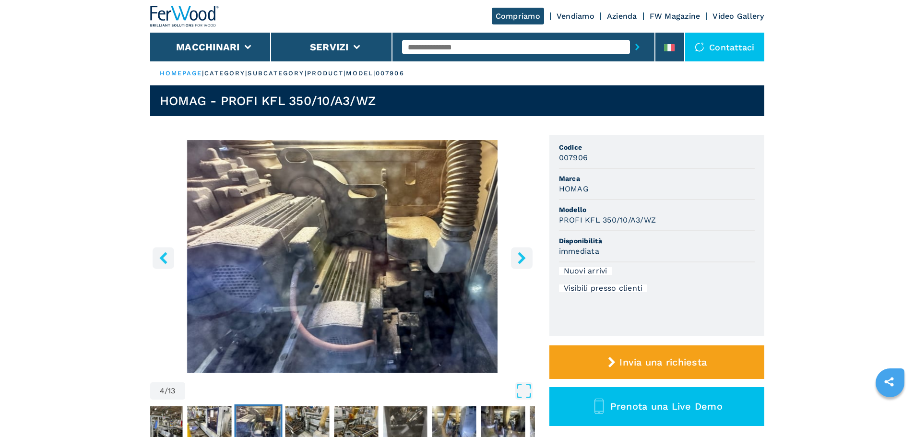
click at [527, 262] on icon "right-button" at bounding box center [522, 258] width 12 height 12
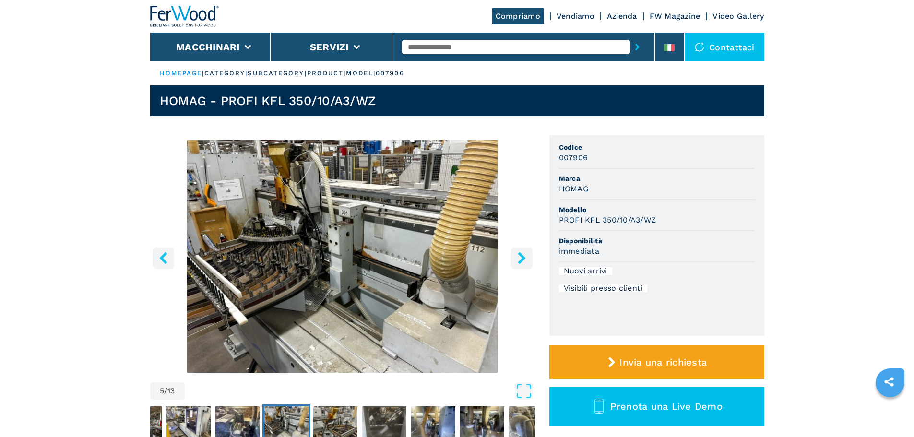
click at [527, 262] on icon "right-button" at bounding box center [522, 258] width 12 height 12
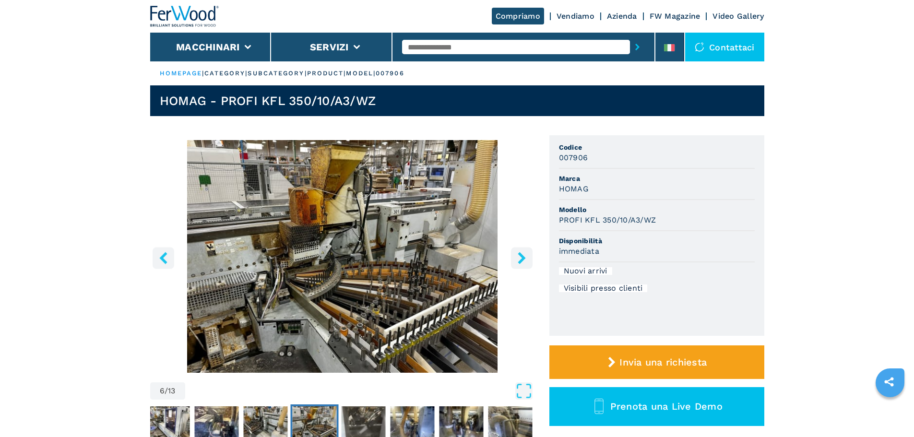
click at [527, 262] on icon "right-button" at bounding box center [522, 258] width 12 height 12
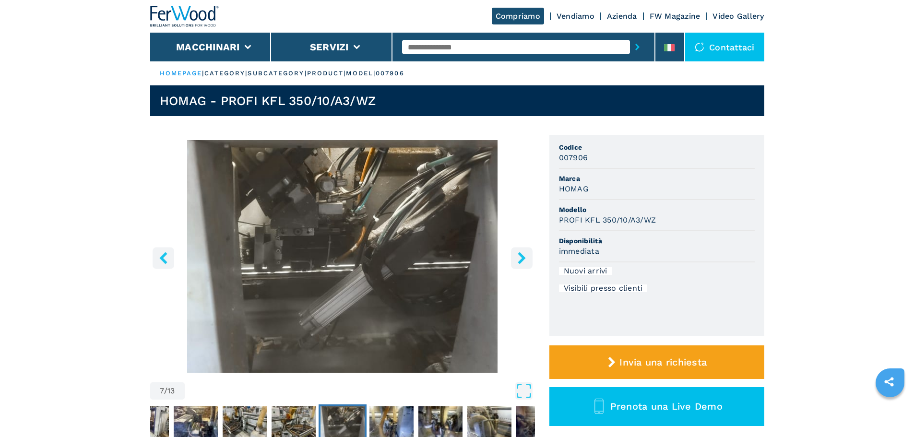
click at [516, 257] on icon "right-button" at bounding box center [522, 258] width 12 height 12
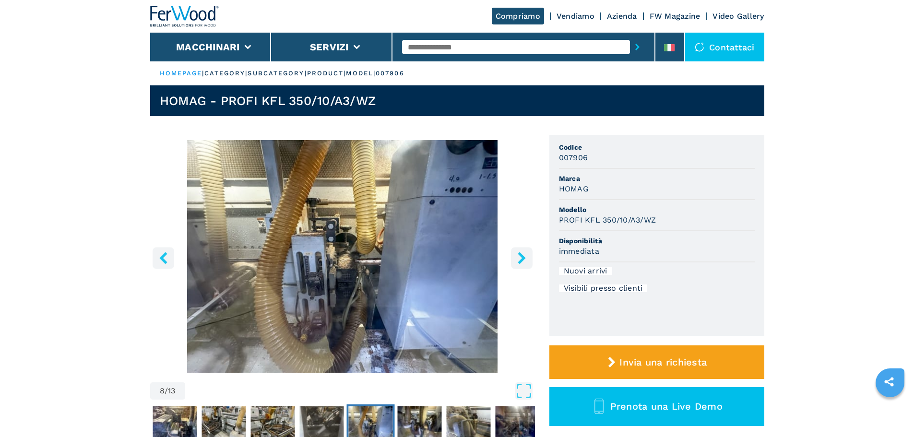
click at [516, 257] on icon "right-button" at bounding box center [522, 258] width 12 height 12
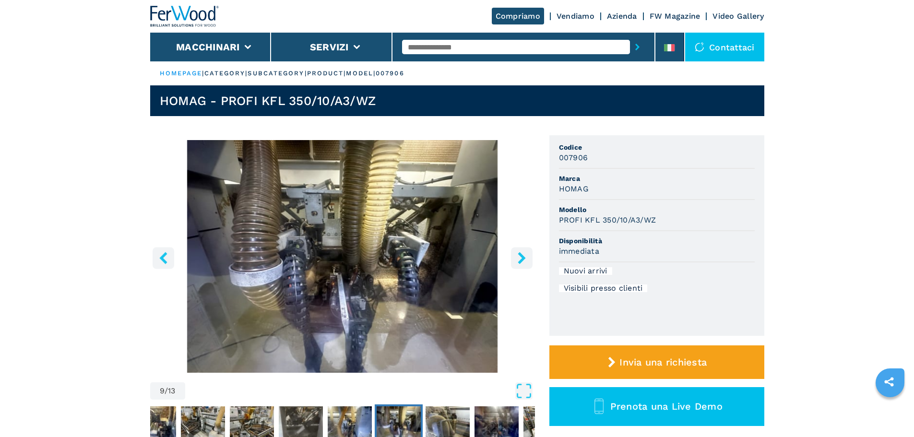
click at [516, 257] on icon "right-button" at bounding box center [522, 258] width 12 height 12
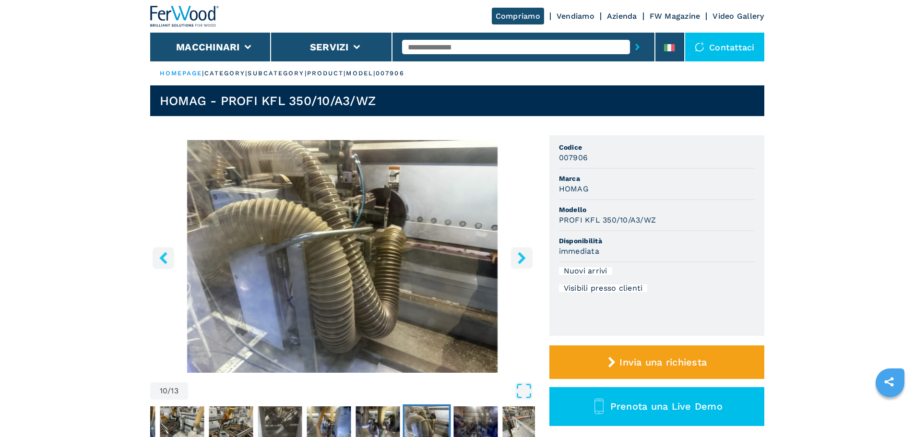
click at [516, 257] on icon "right-button" at bounding box center [522, 258] width 12 height 12
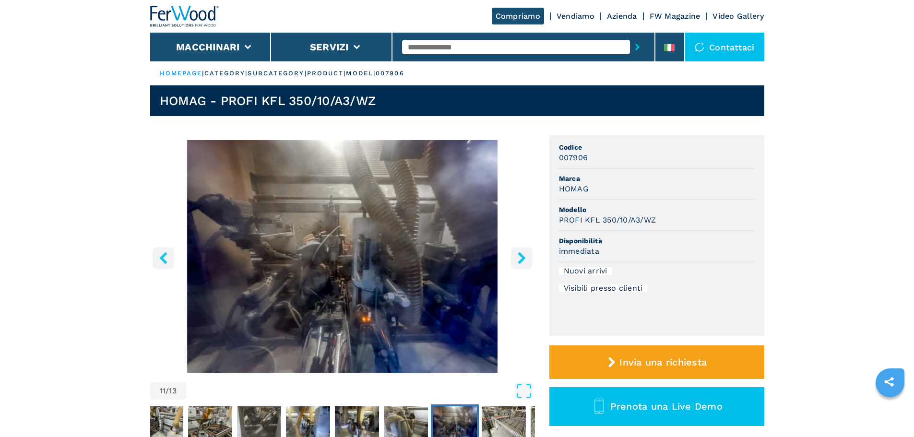
click at [516, 257] on icon "right-button" at bounding box center [522, 258] width 12 height 12
